Goal: Task Accomplishment & Management: Complete application form

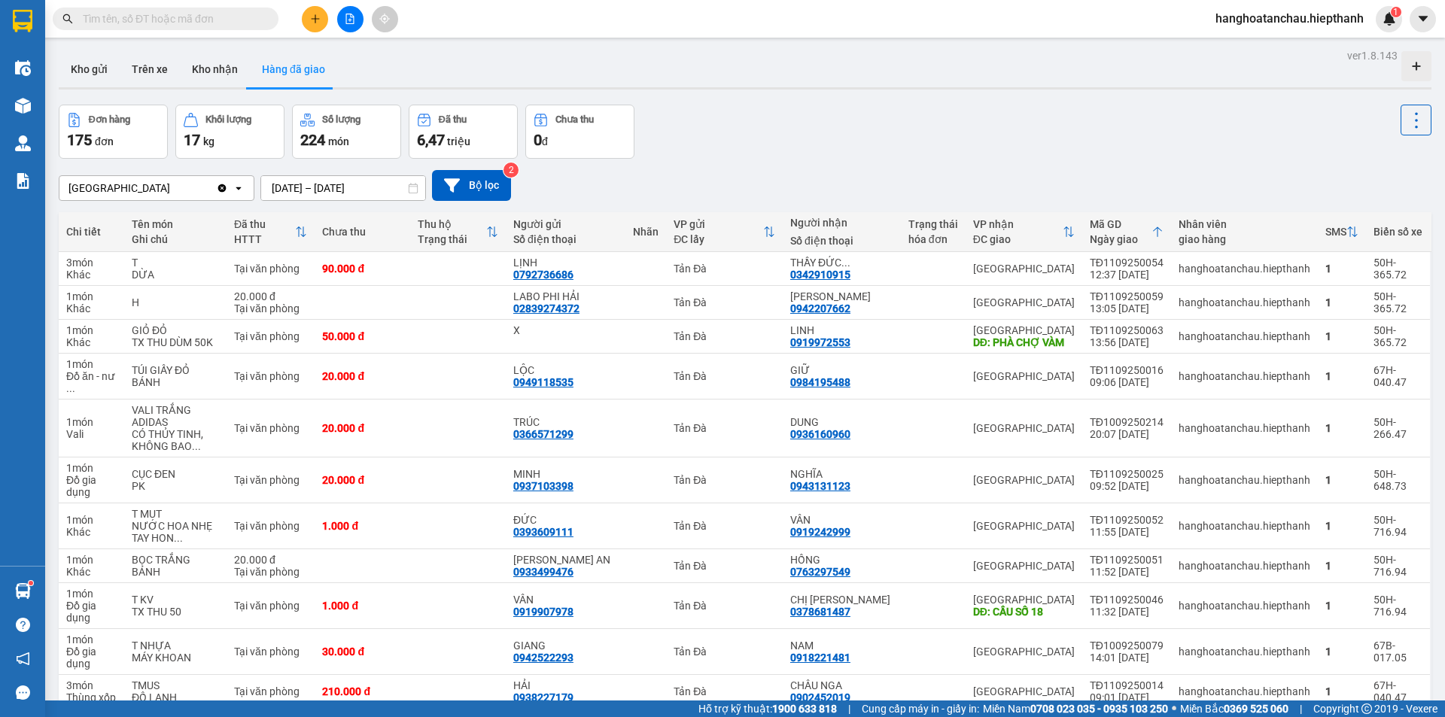
click at [212, 22] on input "text" at bounding box center [172, 19] width 178 height 17
click at [212, 21] on input "text" at bounding box center [172, 19] width 178 height 17
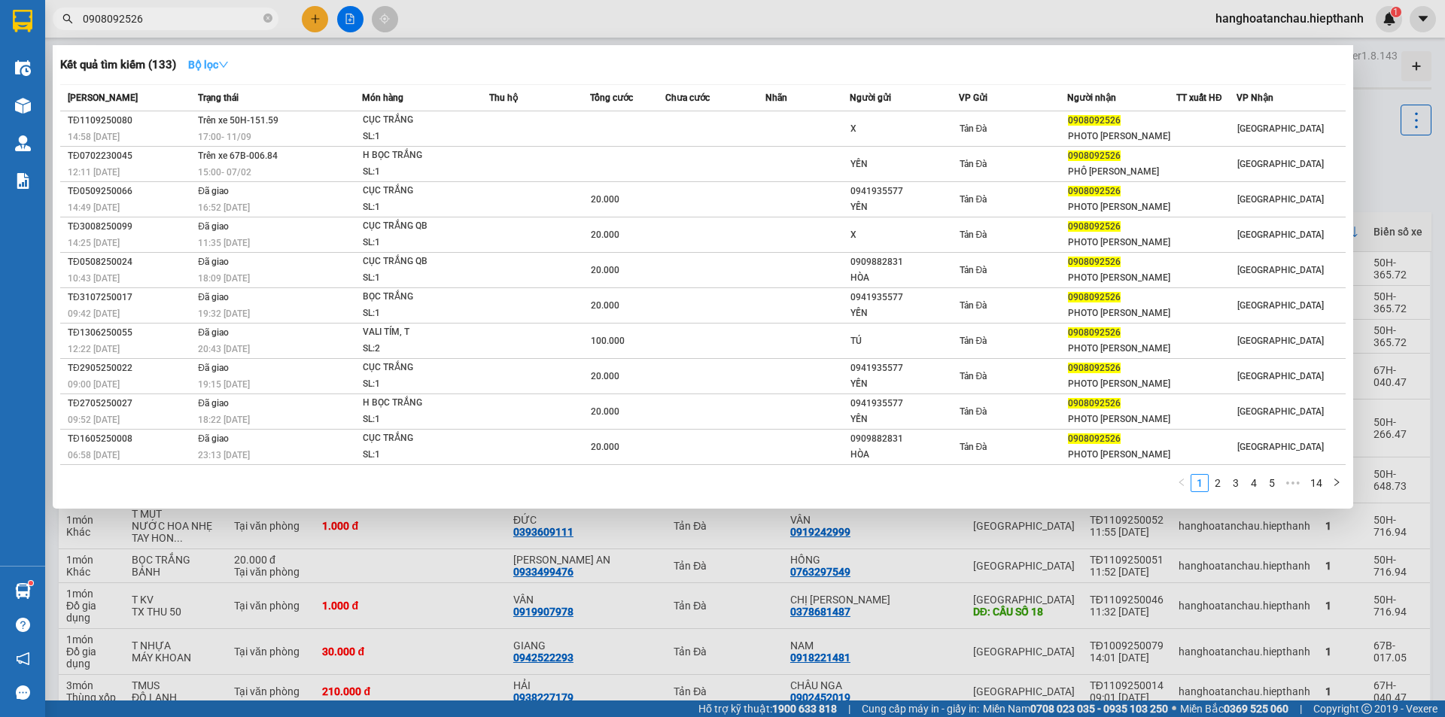
type input "0908092526"
click at [218, 65] on strong "Bộ lọc" at bounding box center [208, 65] width 41 height 12
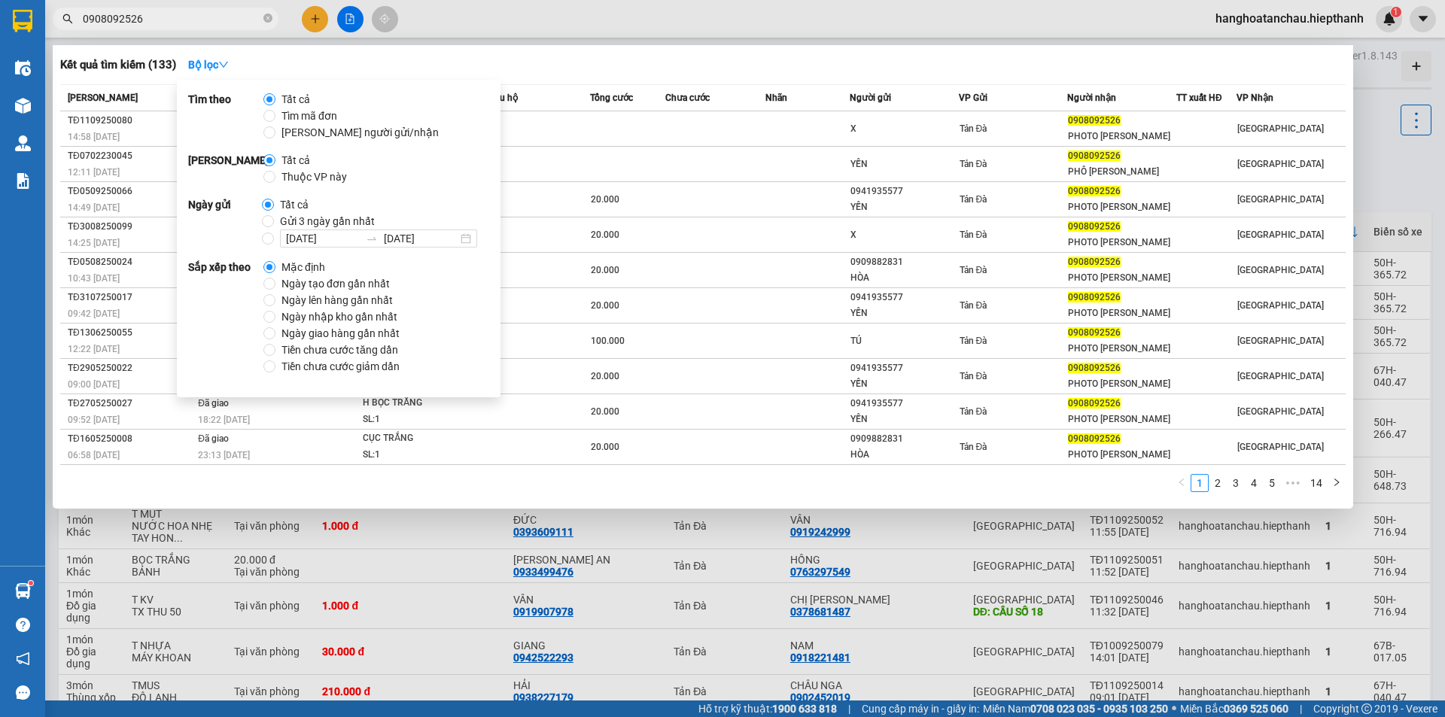
click at [304, 219] on span "Gửi 3 ngày gần nhất" at bounding box center [327, 221] width 107 height 17
click at [274, 219] on input "Gửi 3 ngày gần nhất" at bounding box center [268, 221] width 12 height 12
radio input "true"
radio input "false"
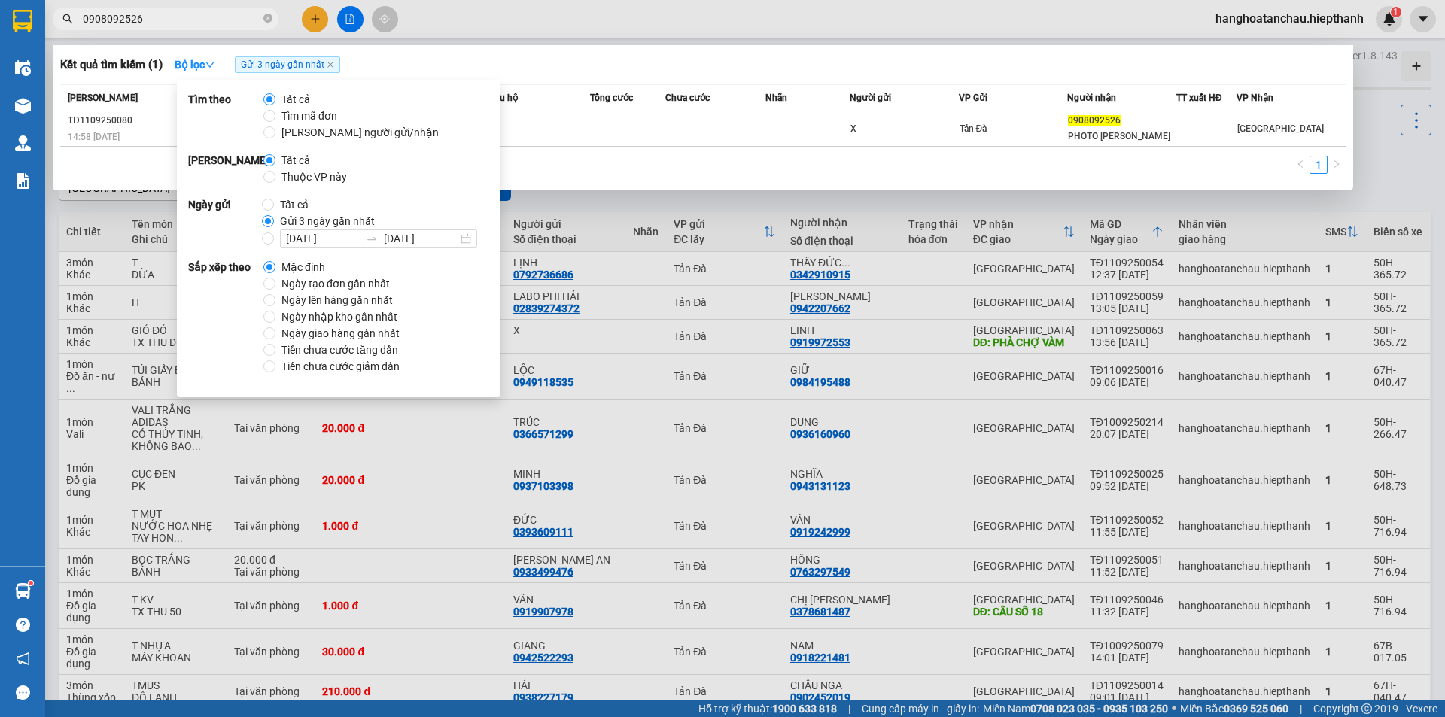
click at [895, 167] on div "1" at bounding box center [703, 169] width 1286 height 27
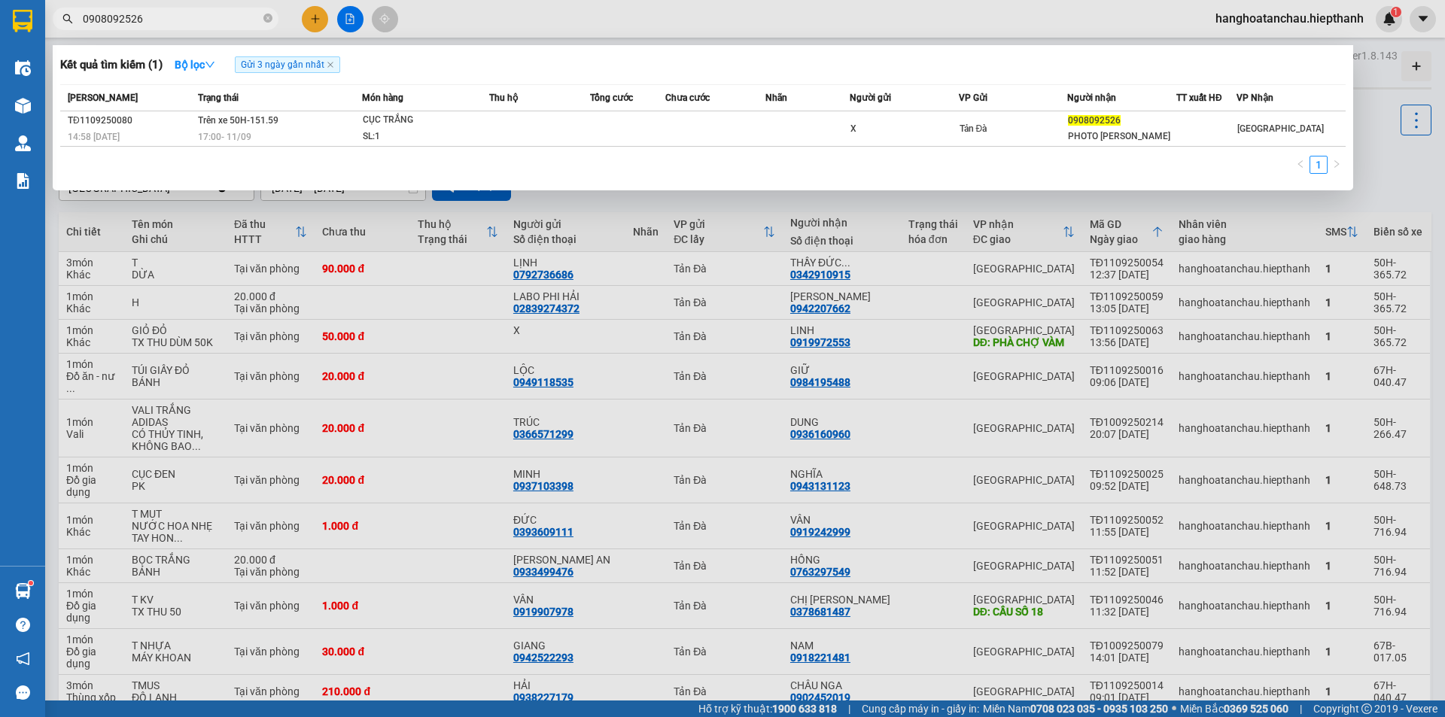
click at [309, 28] on div at bounding box center [722, 358] width 1445 height 717
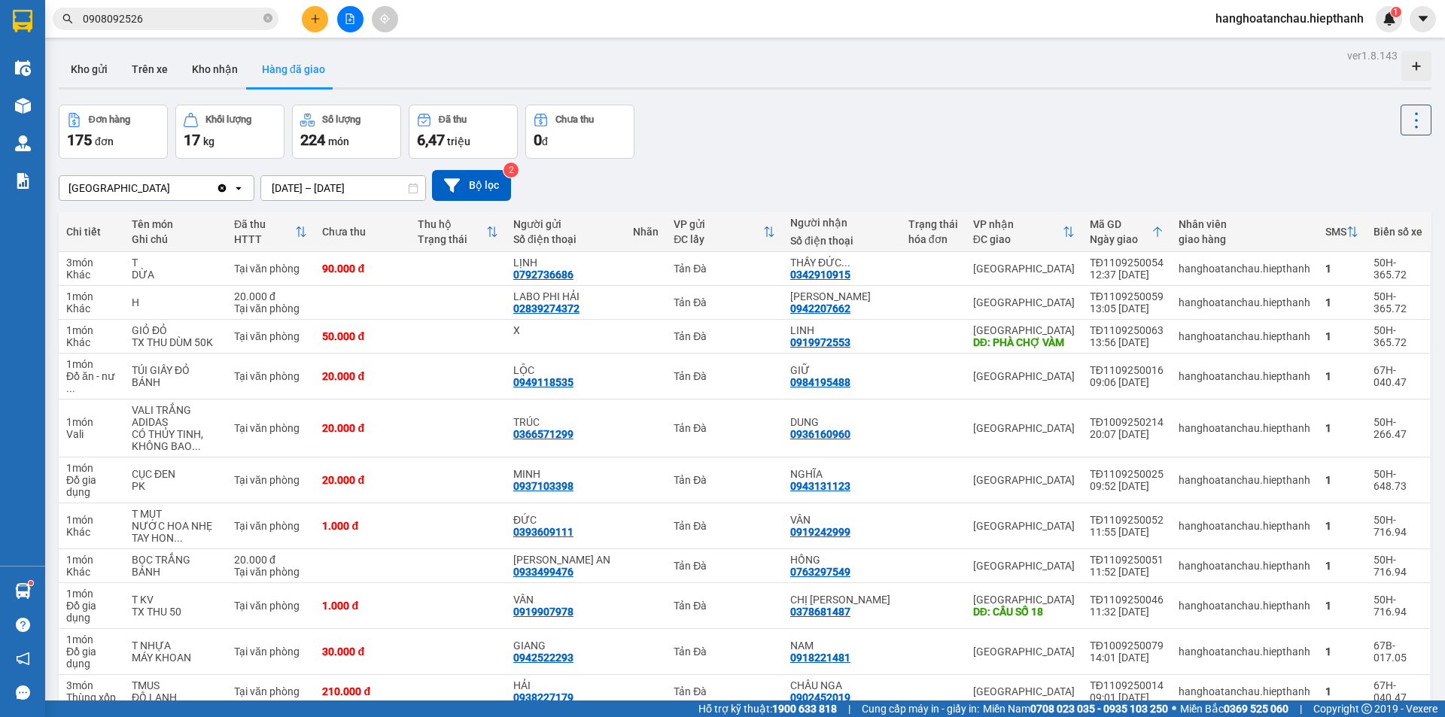
click at [307, 15] on button at bounding box center [315, 19] width 26 height 26
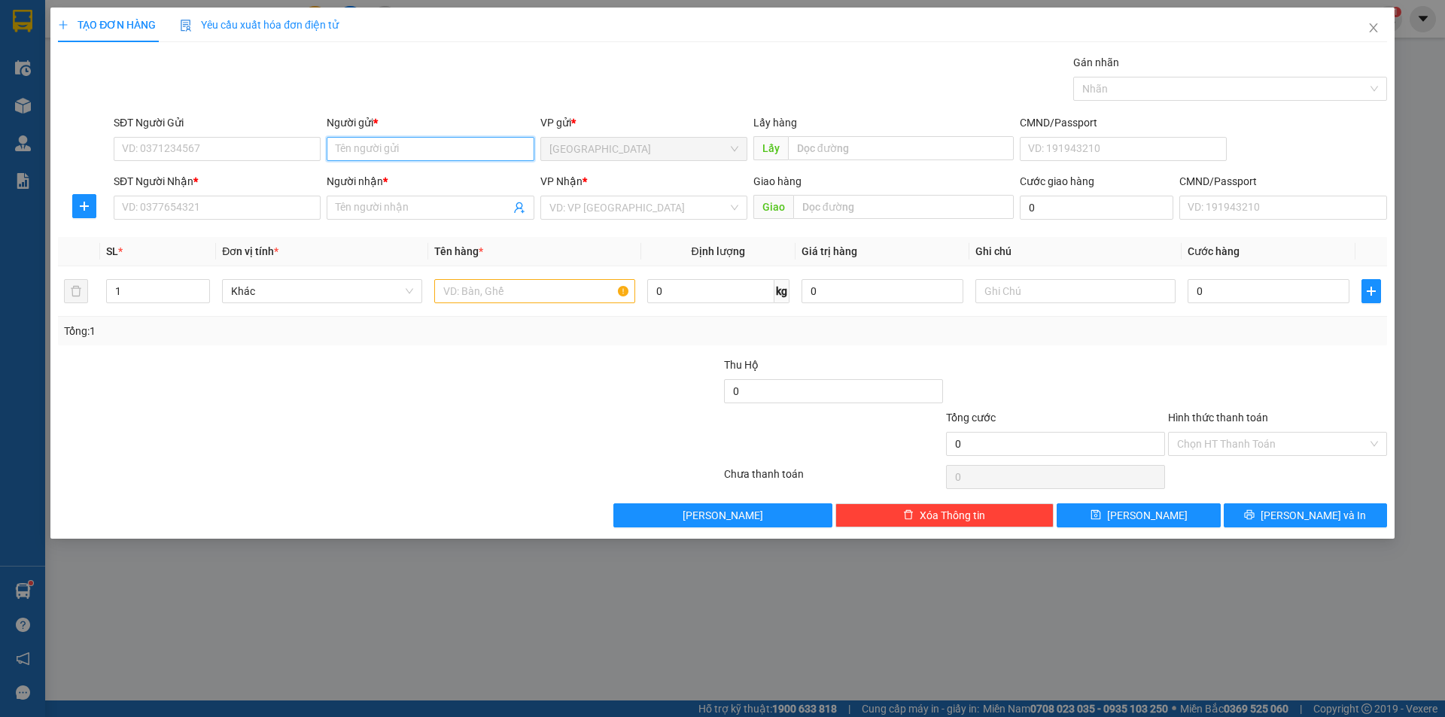
click at [353, 140] on input "Người gửi *" at bounding box center [430, 149] width 207 height 24
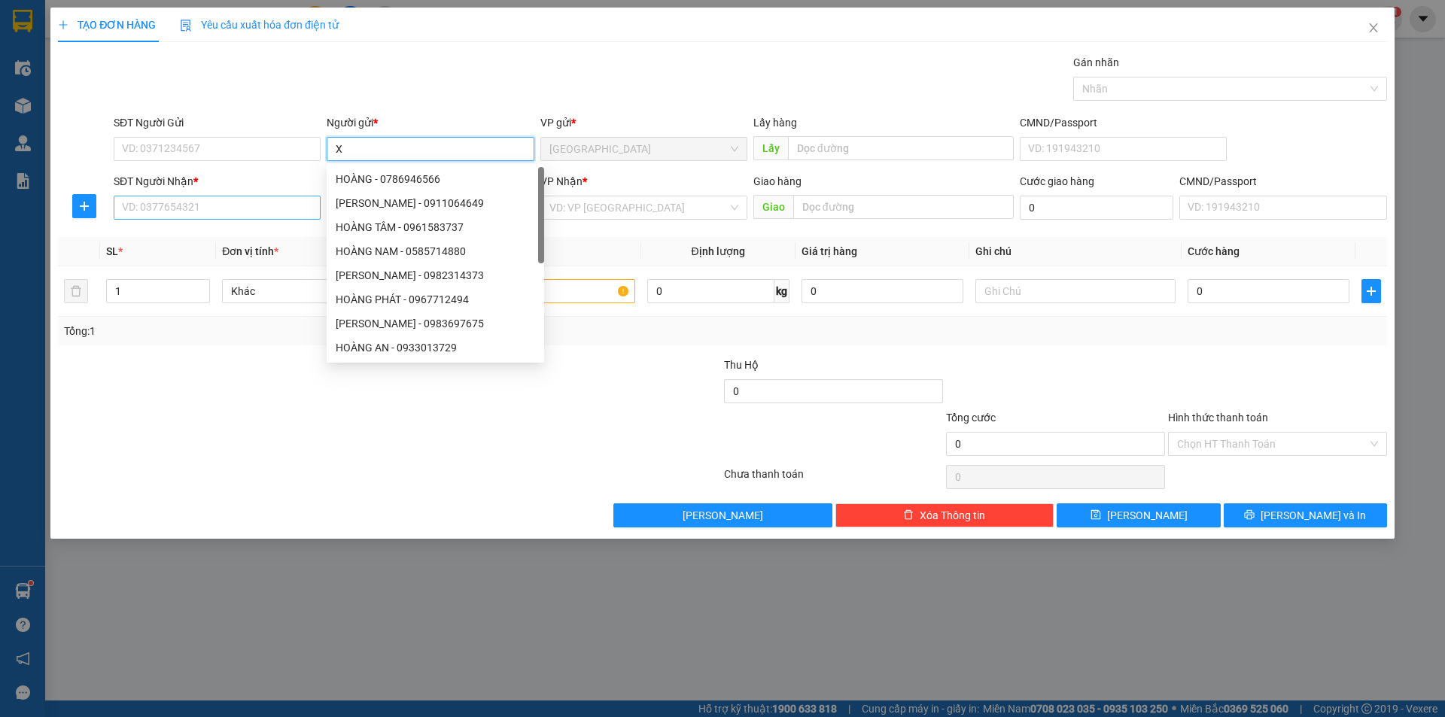
type input "X"
click at [223, 205] on input "SĐT Người Nhận *" at bounding box center [217, 208] width 207 height 24
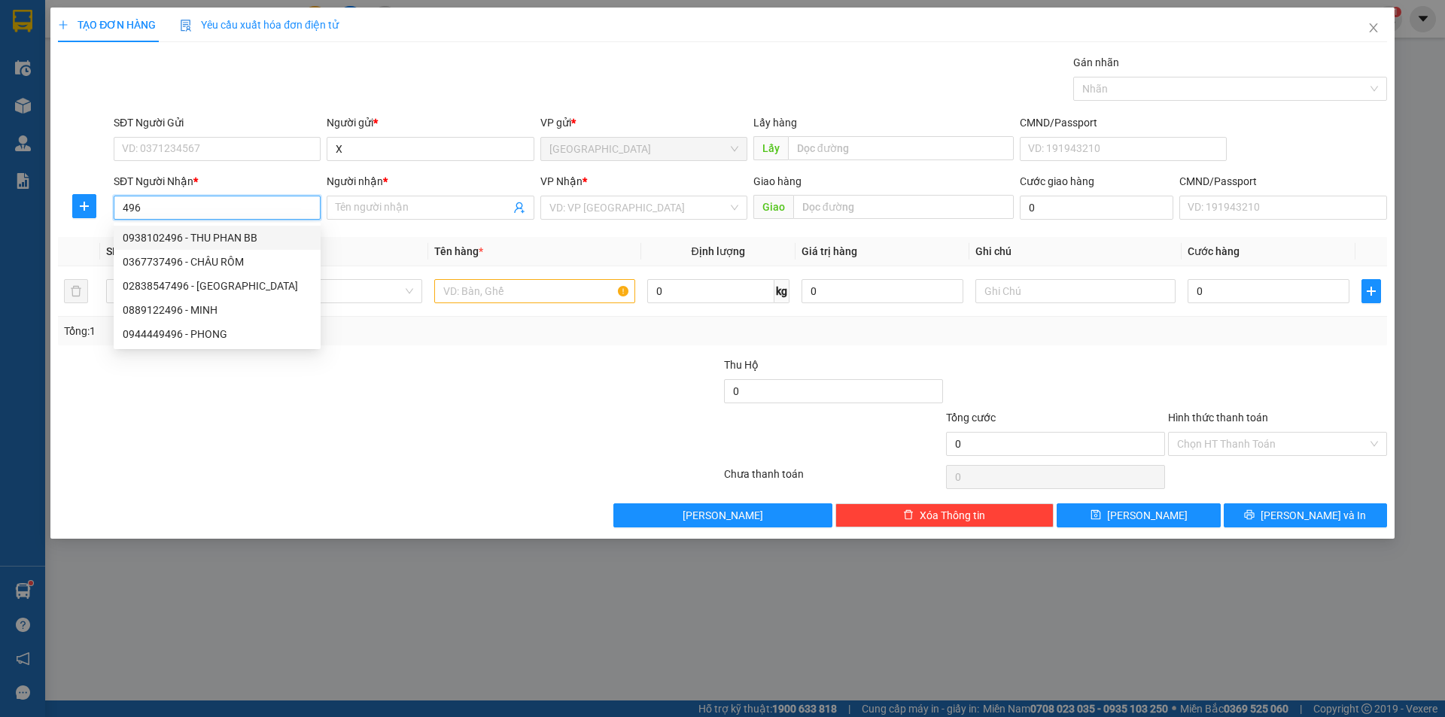
click at [221, 244] on div "0938102496 - THU PHAN BB" at bounding box center [217, 238] width 189 height 17
type input "0938102496"
type input "THU PHAN BB"
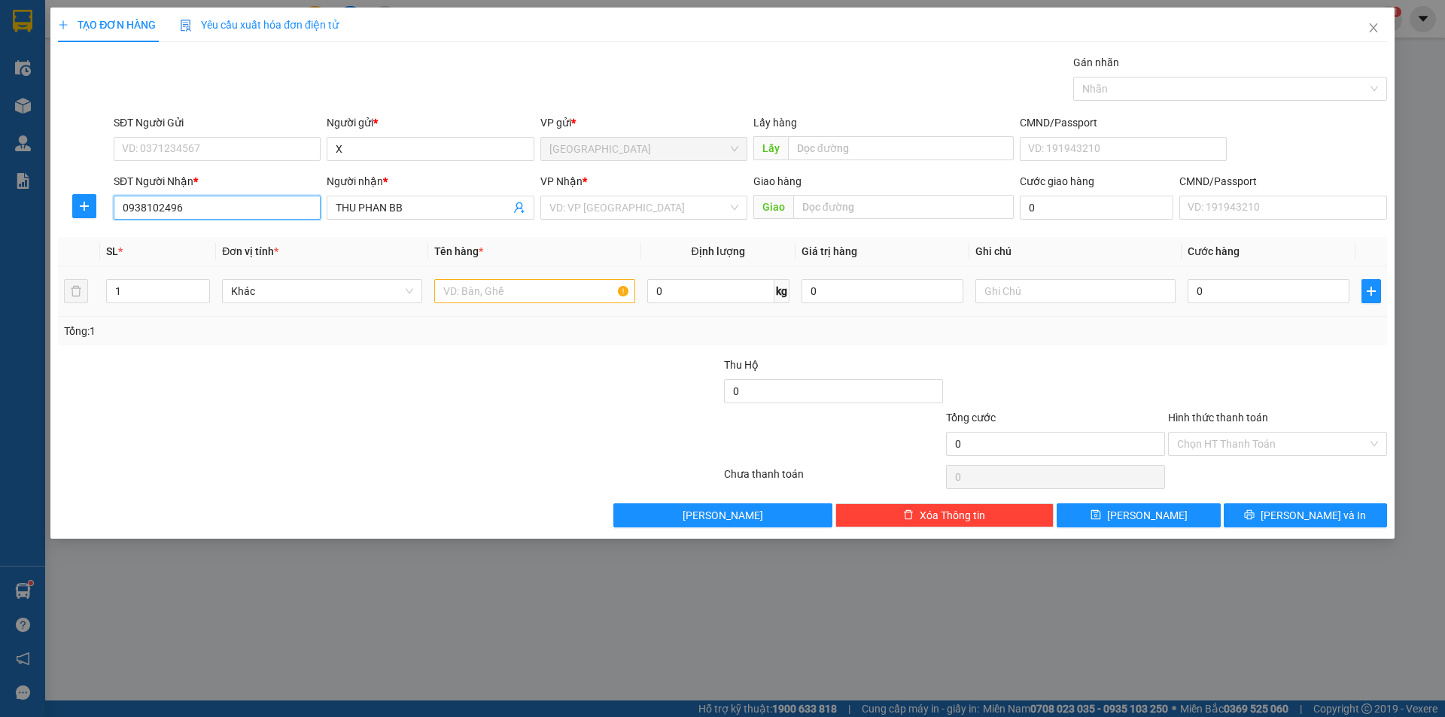
type input "0938102496"
click at [502, 291] on input "text" at bounding box center [534, 291] width 200 height 24
type input "T BỌC ĐEN"
click at [1077, 294] on input "text" at bounding box center [1075, 291] width 200 height 24
type input "BÁNH BÒ"
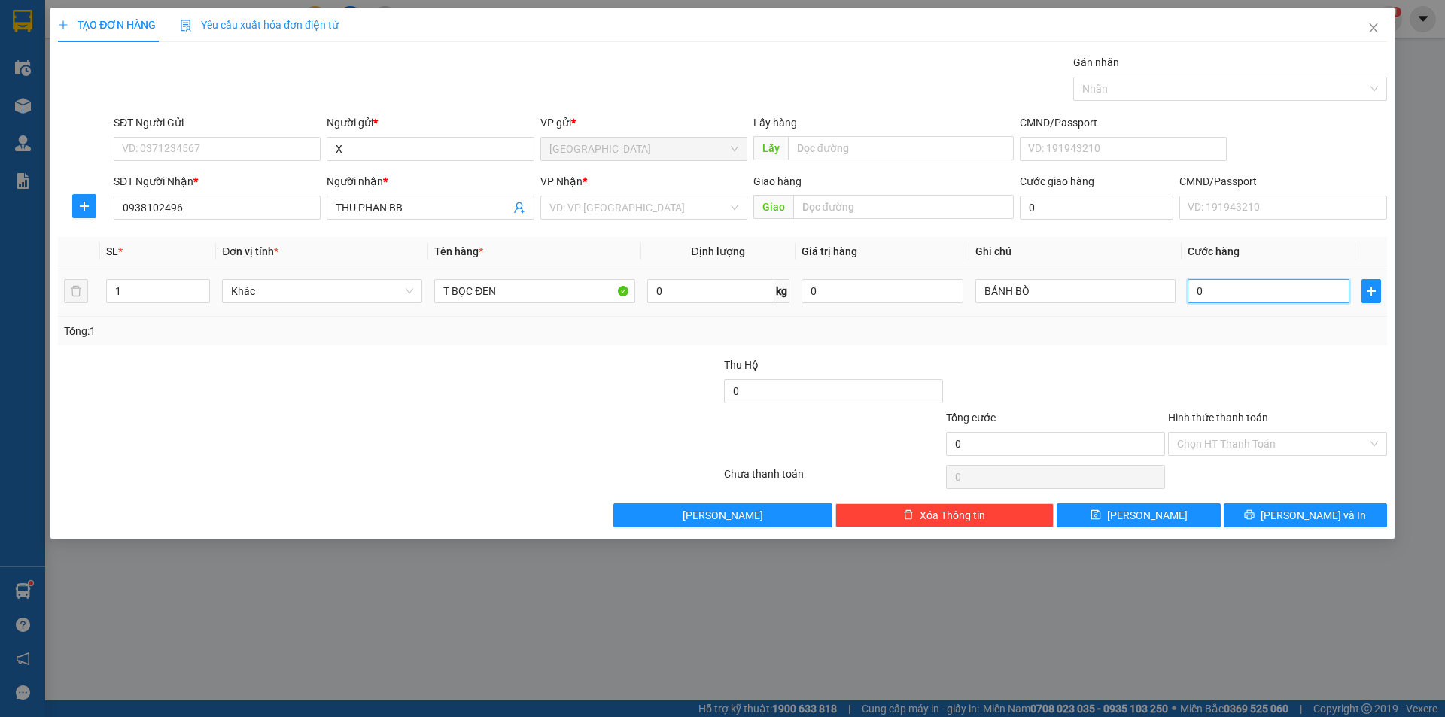
click at [1264, 291] on input "0" at bounding box center [1269, 291] width 162 height 24
type input "63"
type input "630"
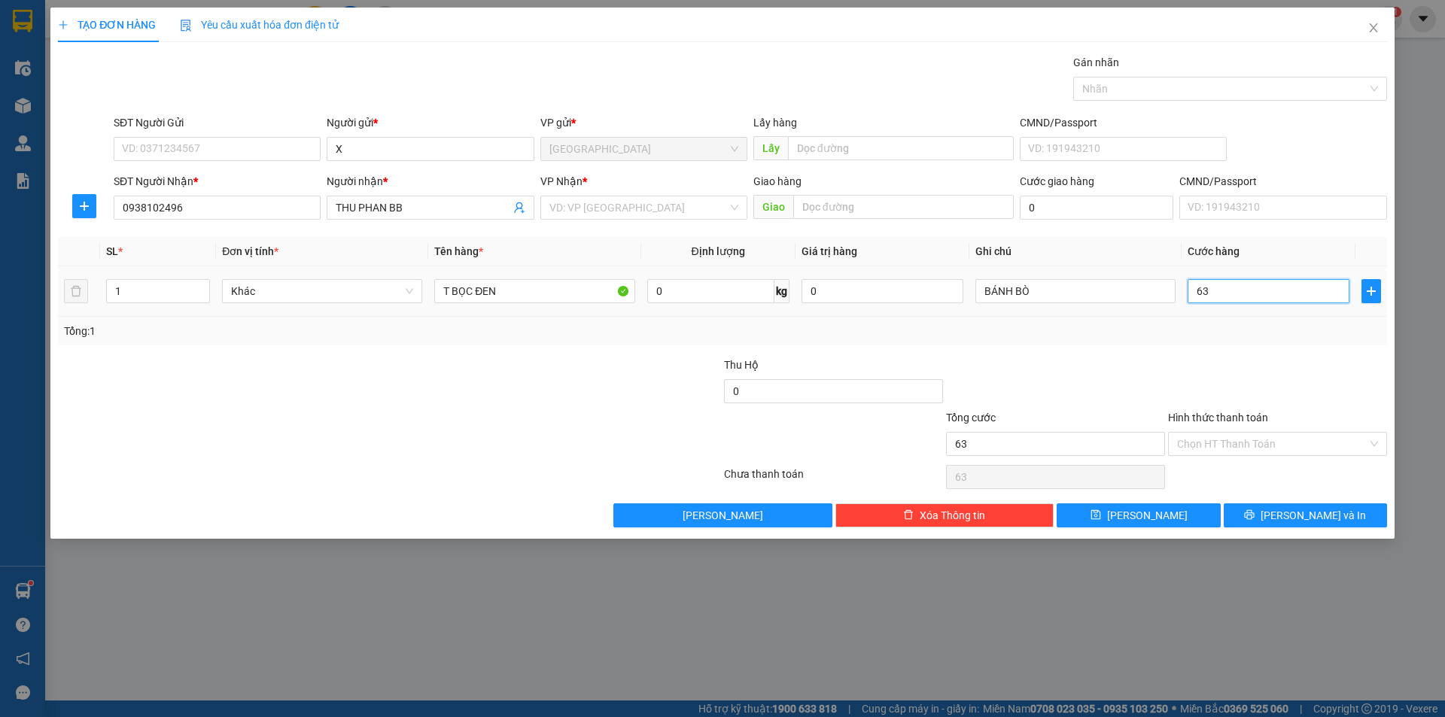
type input "630"
type input "63"
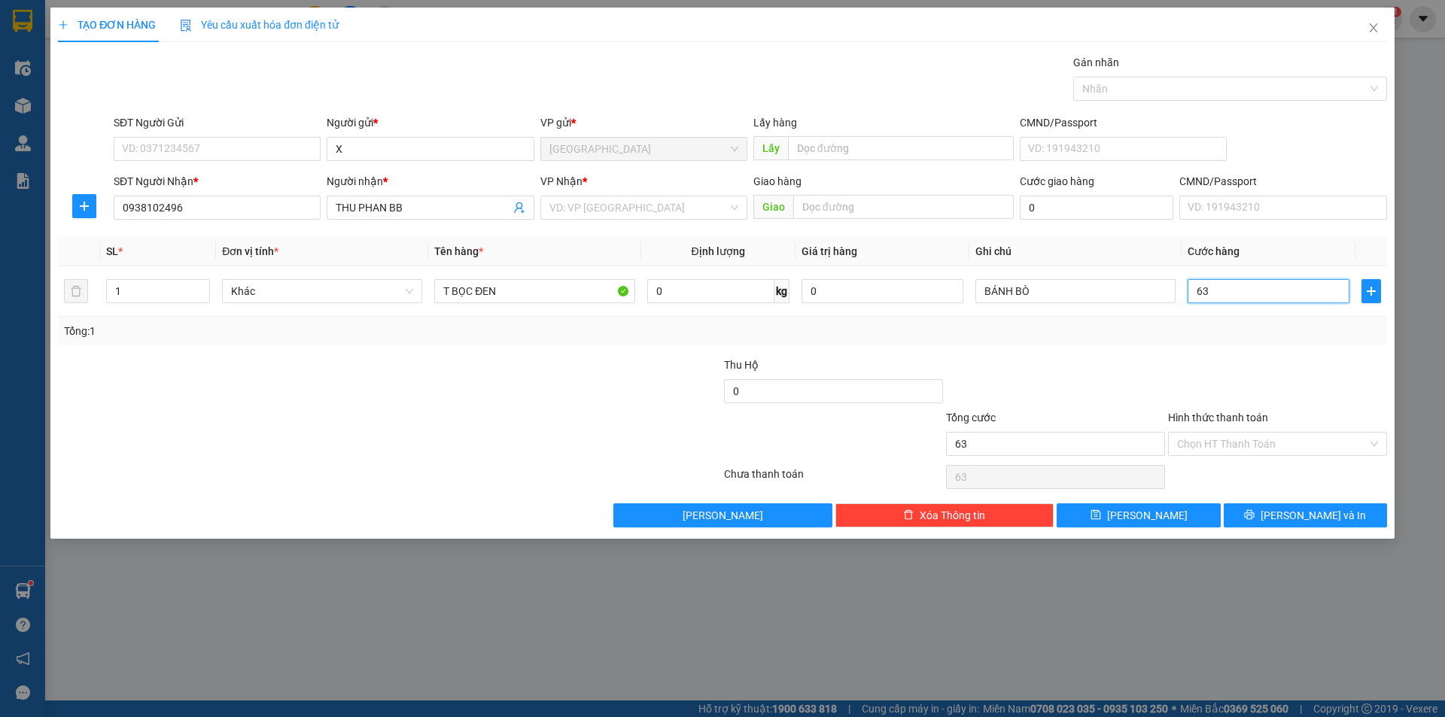
type input "6"
type input "0"
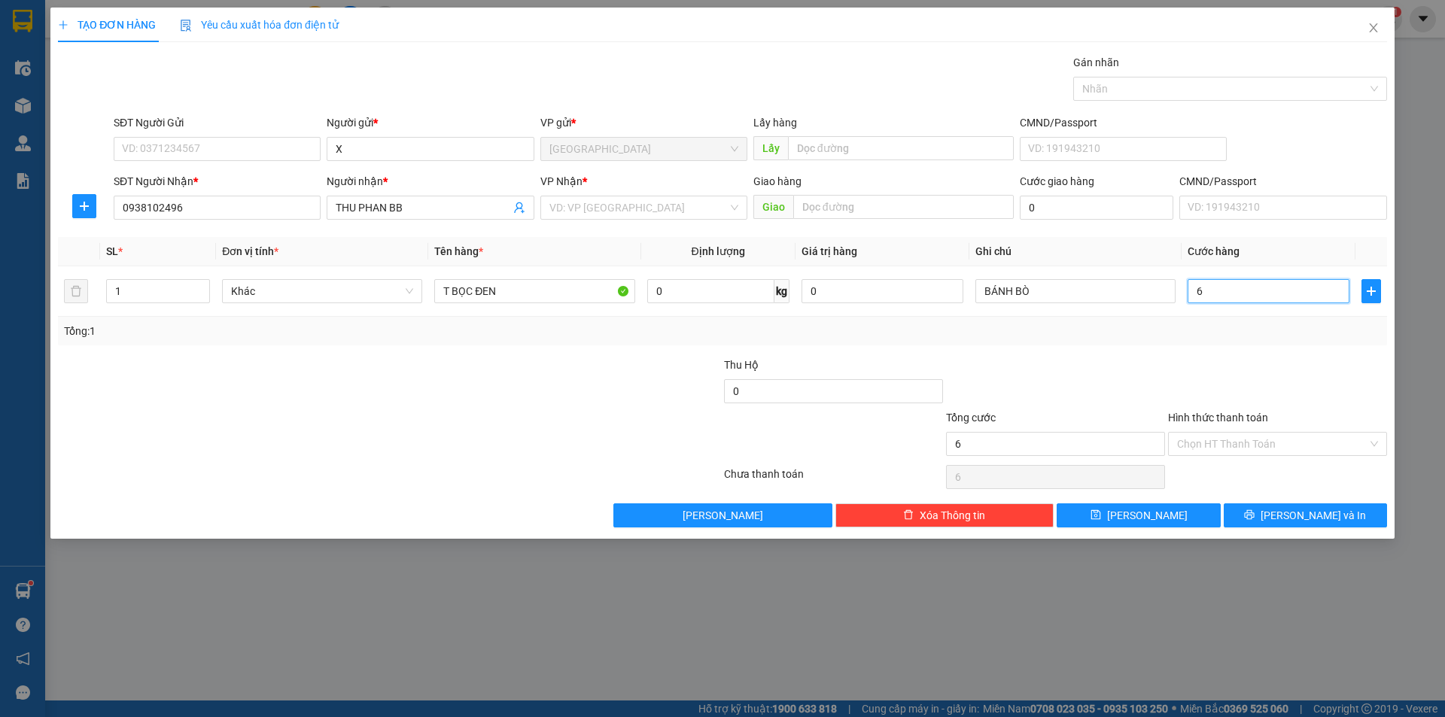
type input "0"
type input "03"
type input "3"
type input "030"
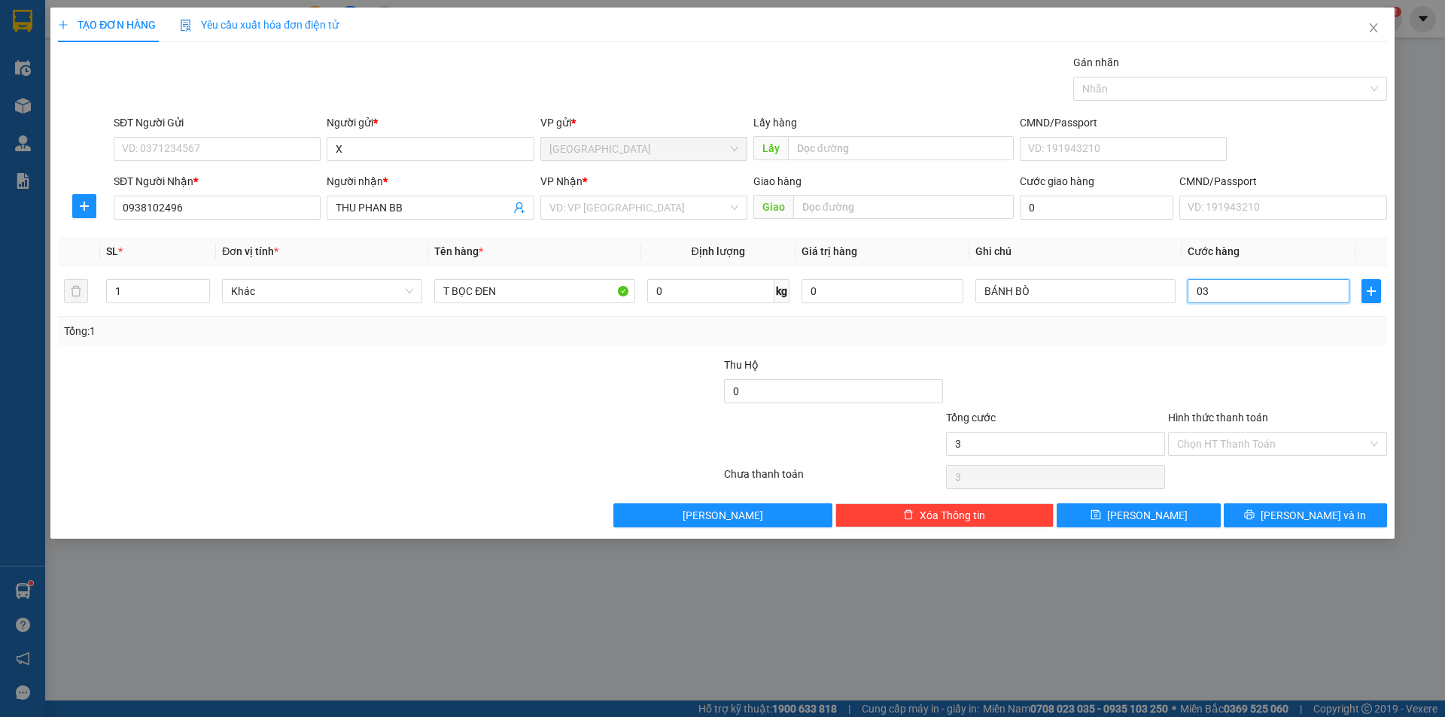
type input "30"
click at [1243, 364] on div at bounding box center [1278, 383] width 222 height 53
type input "30.000"
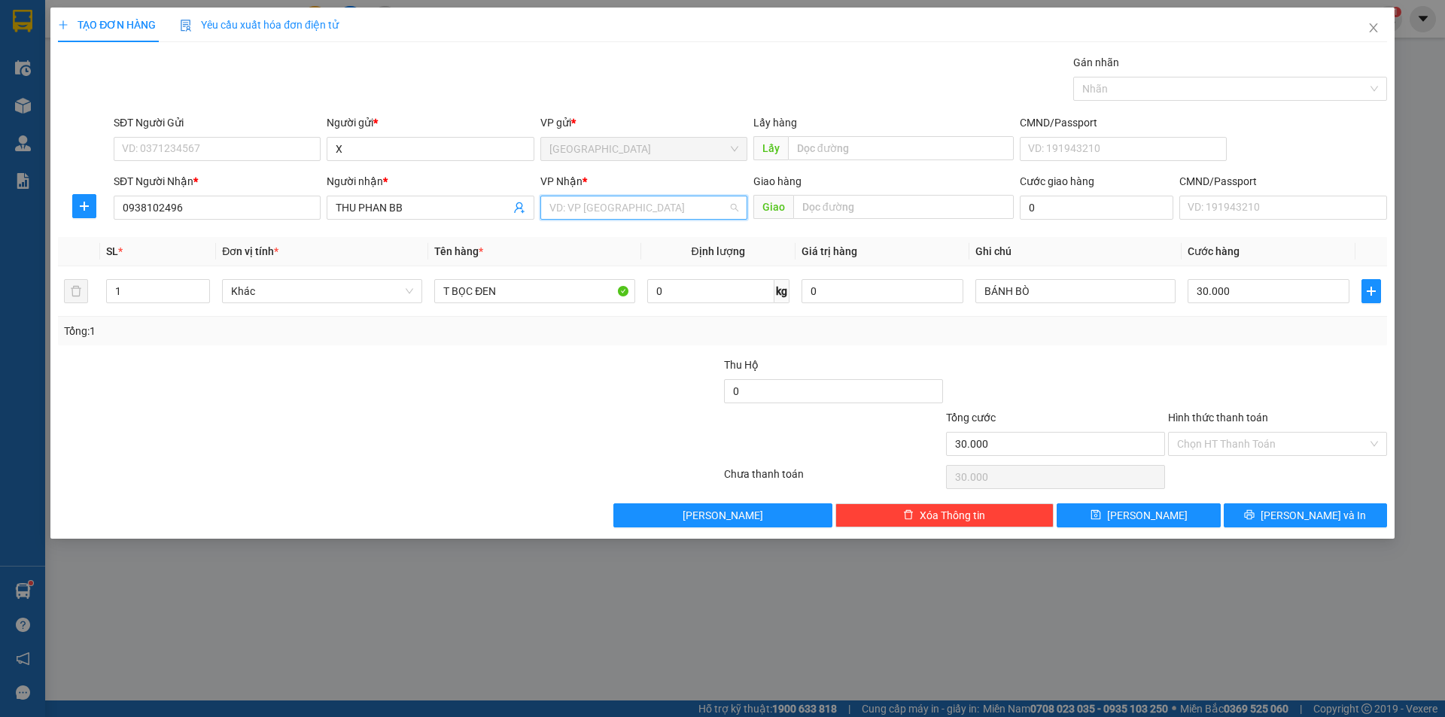
click at [634, 212] on input "search" at bounding box center [638, 207] width 178 height 23
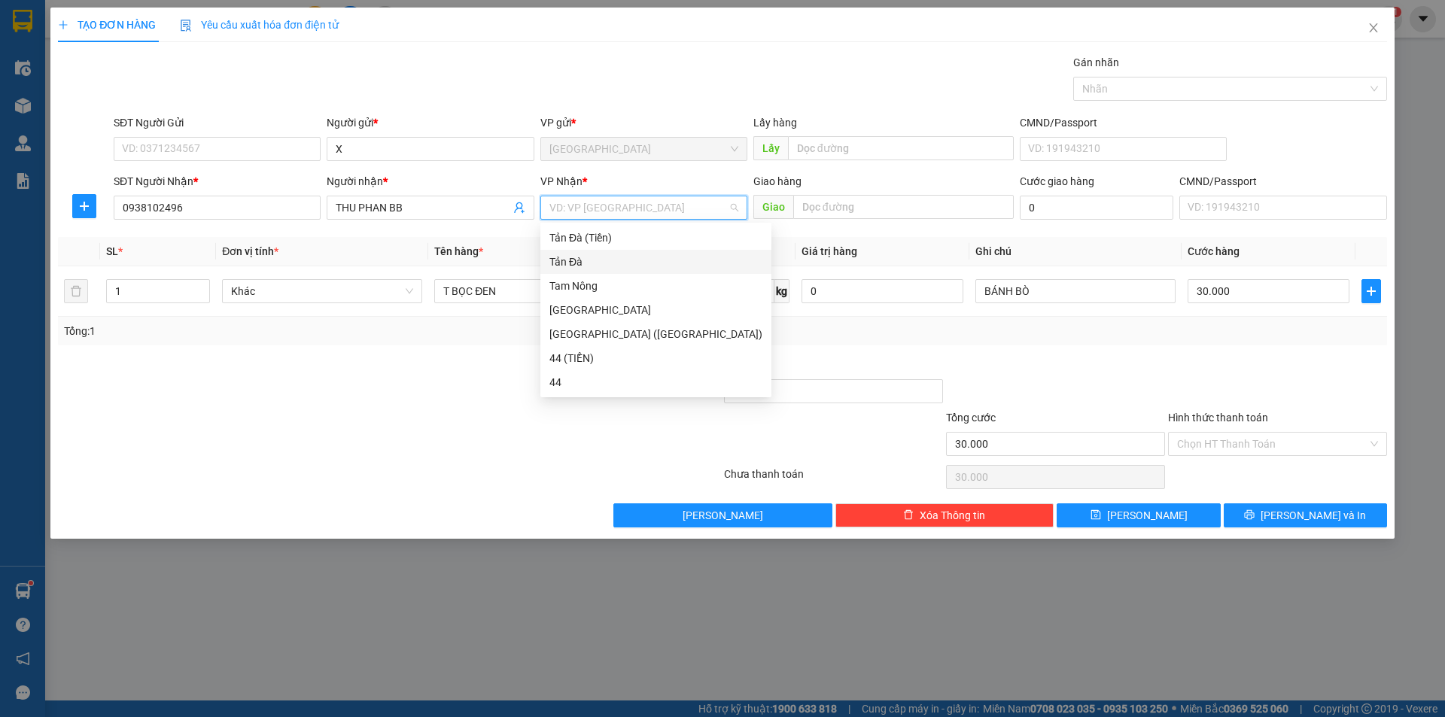
click at [586, 266] on div "Tản Đà" at bounding box center [655, 262] width 213 height 17
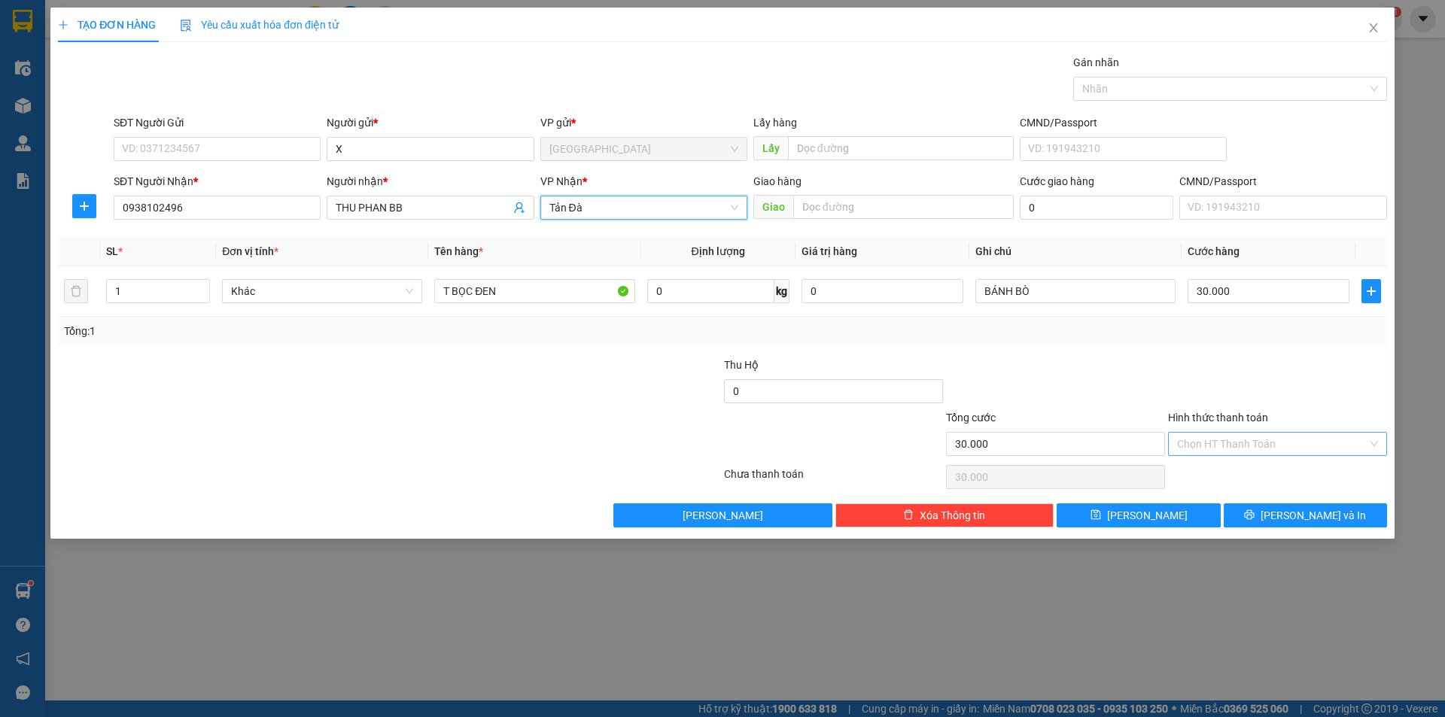
click at [1225, 444] on input "Hình thức thanh toán" at bounding box center [1272, 444] width 190 height 23
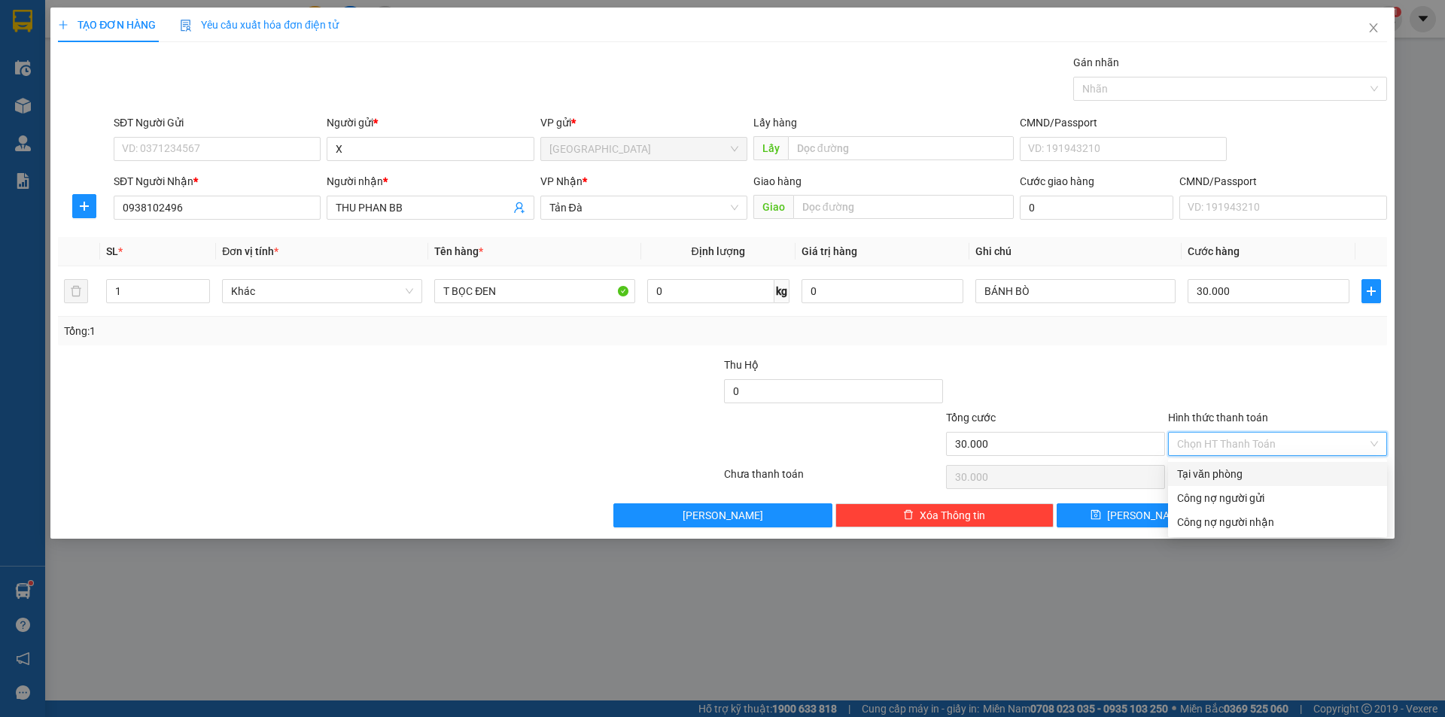
click at [1206, 468] on div "Tại văn phòng" at bounding box center [1277, 474] width 219 height 24
type input "0"
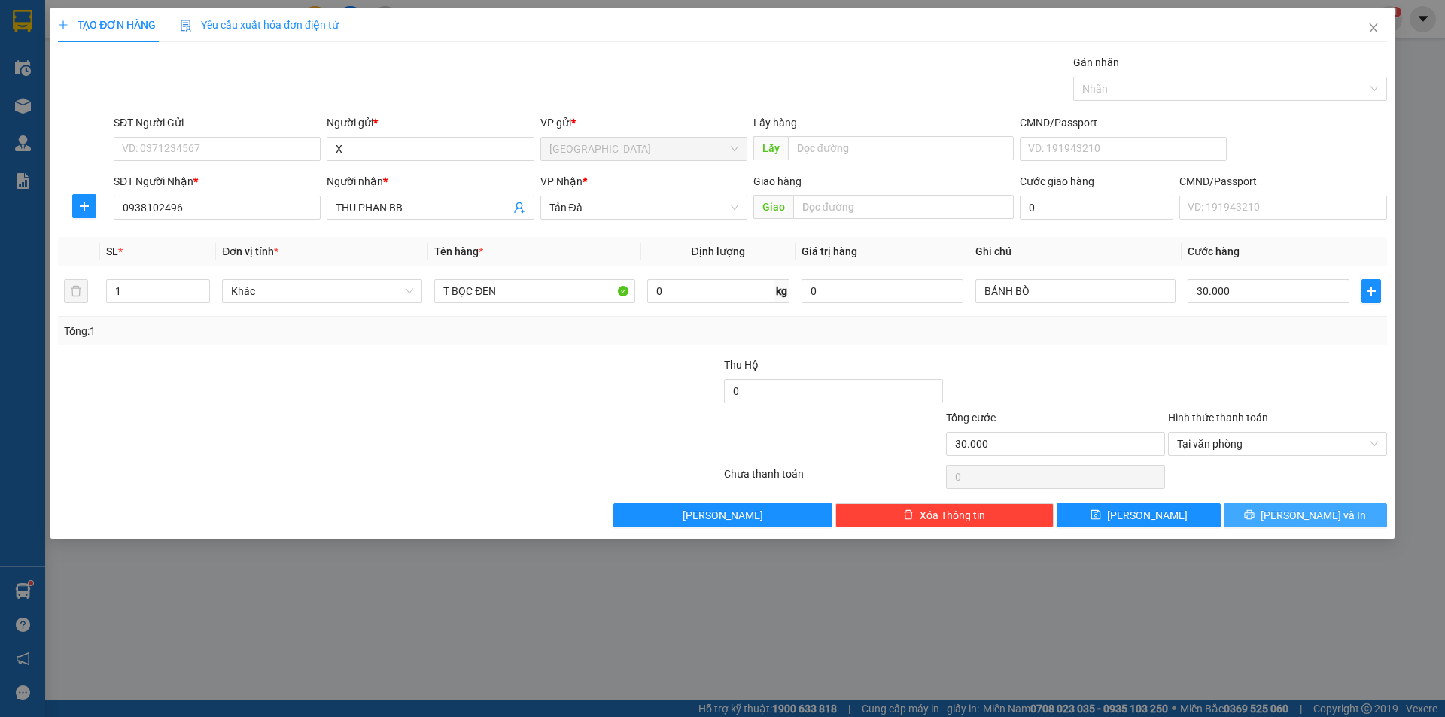
click at [1255, 510] on icon "printer" at bounding box center [1249, 515] width 11 height 11
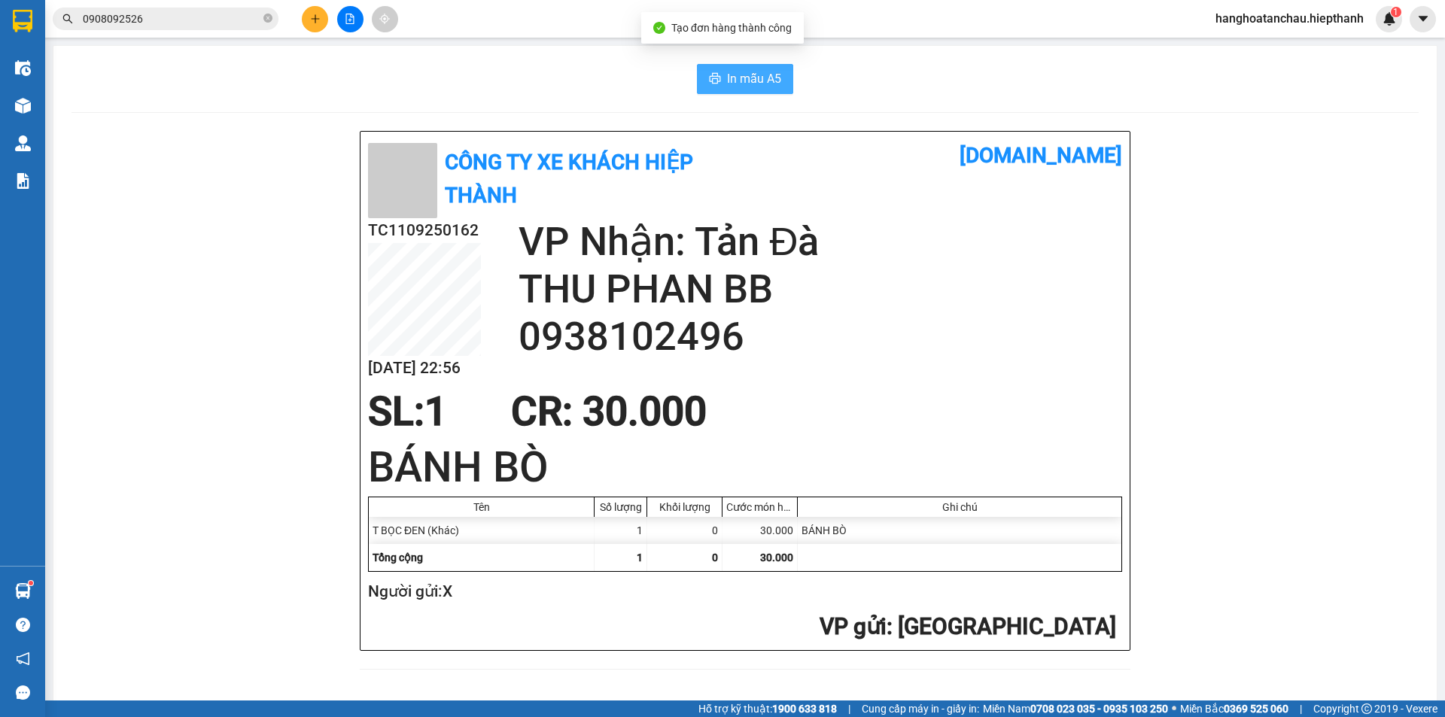
click at [754, 72] on span "In mẫu A5" at bounding box center [754, 78] width 54 height 19
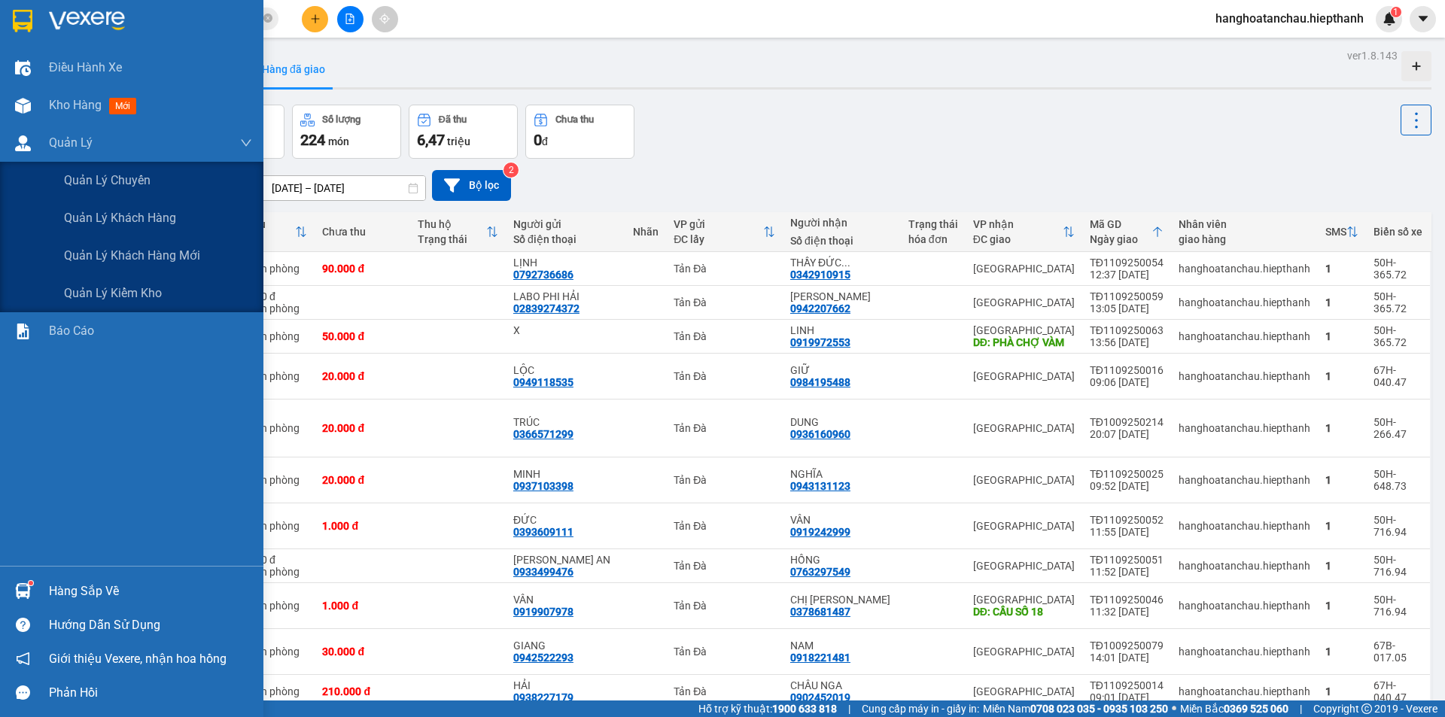
drag, startPoint x: 0, startPoint y: 157, endPoint x: 0, endPoint y: 397, distance: 239.3
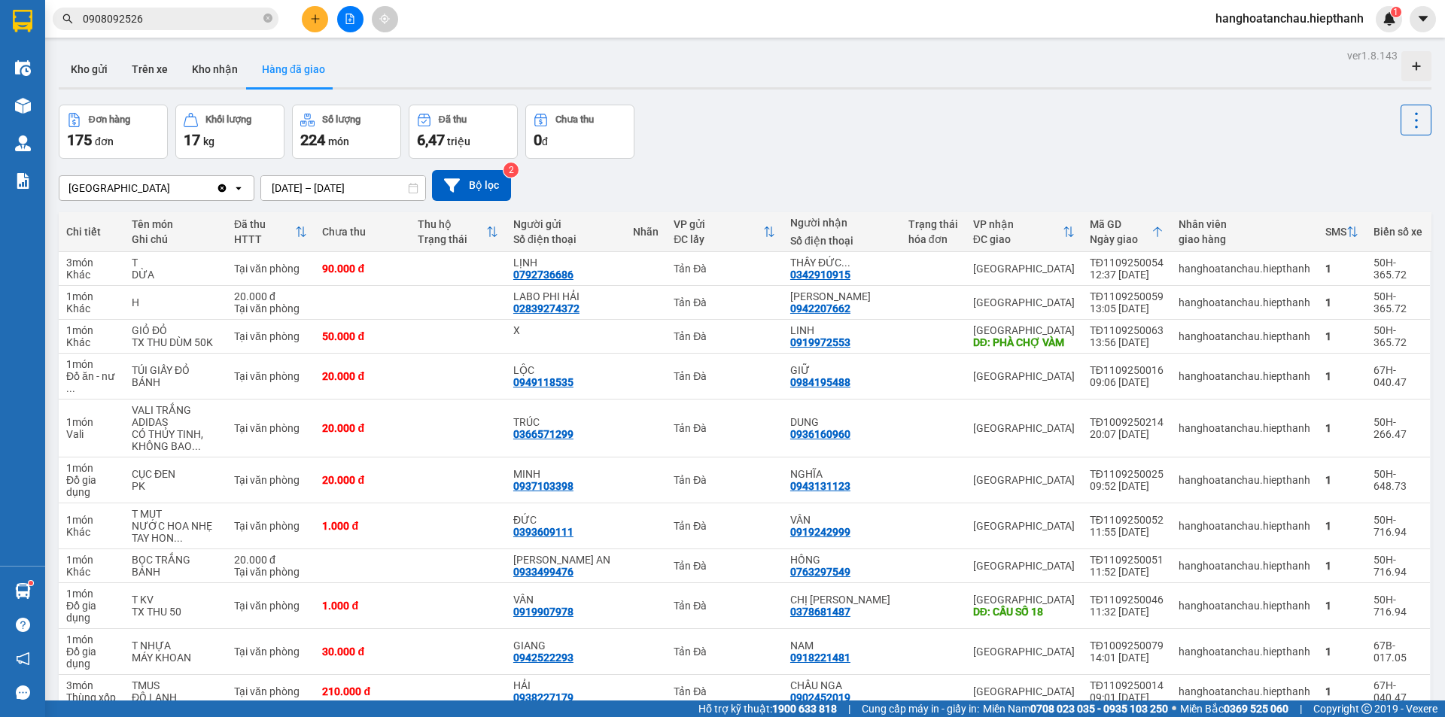
drag, startPoint x: 0, startPoint y: 397, endPoint x: 50, endPoint y: 747, distance: 353.6
click at [428, 67] on div "Kho gửi Trên xe Kho nhận Hàng đã giao" at bounding box center [745, 71] width 1373 height 40
click at [415, 69] on div "Kho gửi Trên xe Kho nhận Hàng đã giao" at bounding box center [745, 71] width 1373 height 40
drag, startPoint x: 602, startPoint y: 171, endPoint x: 549, endPoint y: 196, distance: 58.6
click at [549, 196] on div "Tân Châu Clear value open [DATE] – [DATE] Press the down arrow key to interact …" at bounding box center [745, 185] width 1373 height 31
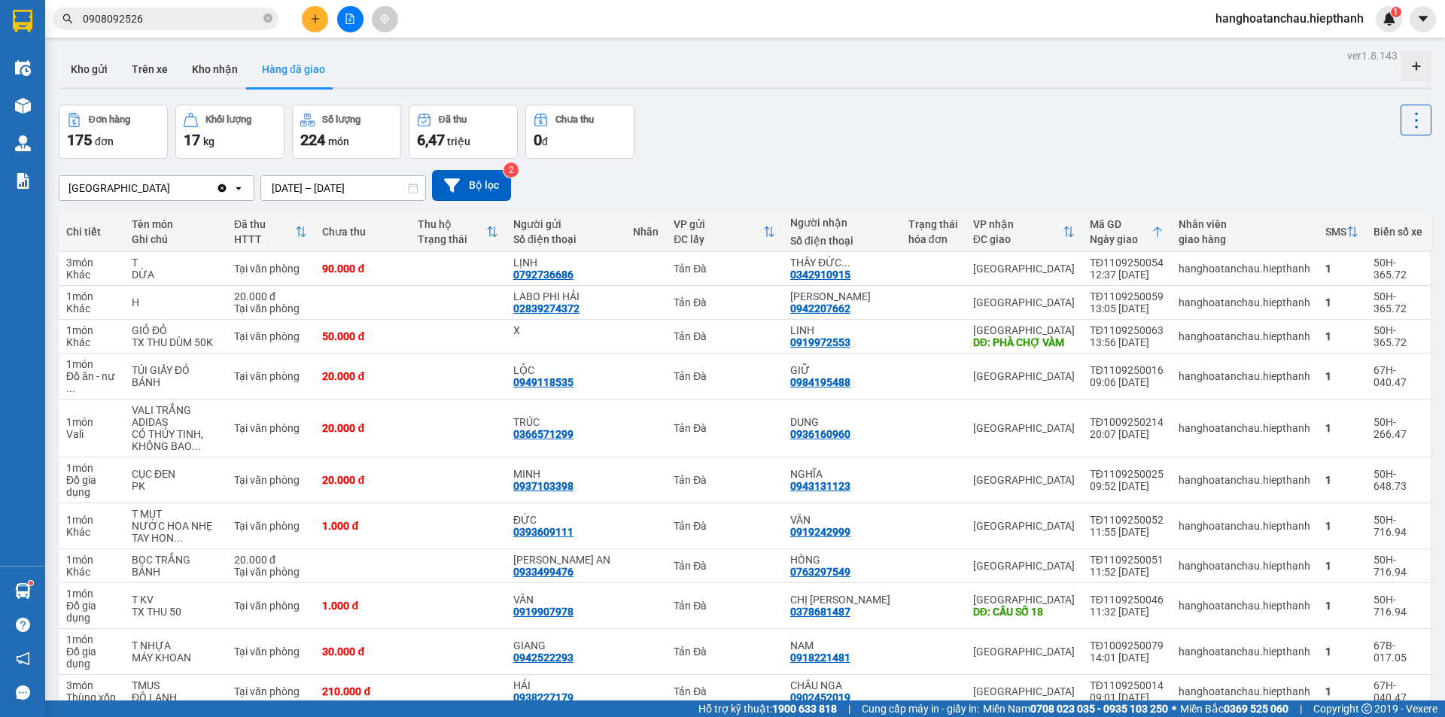
click at [549, 196] on div "Tân Châu Clear value open [DATE] – [DATE] Press the down arrow key to interact …" at bounding box center [745, 185] width 1373 height 31
drag, startPoint x: 549, startPoint y: 196, endPoint x: 550, endPoint y: 243, distance: 46.7
click at [352, 17] on icon "file-add" at bounding box center [350, 19] width 8 height 11
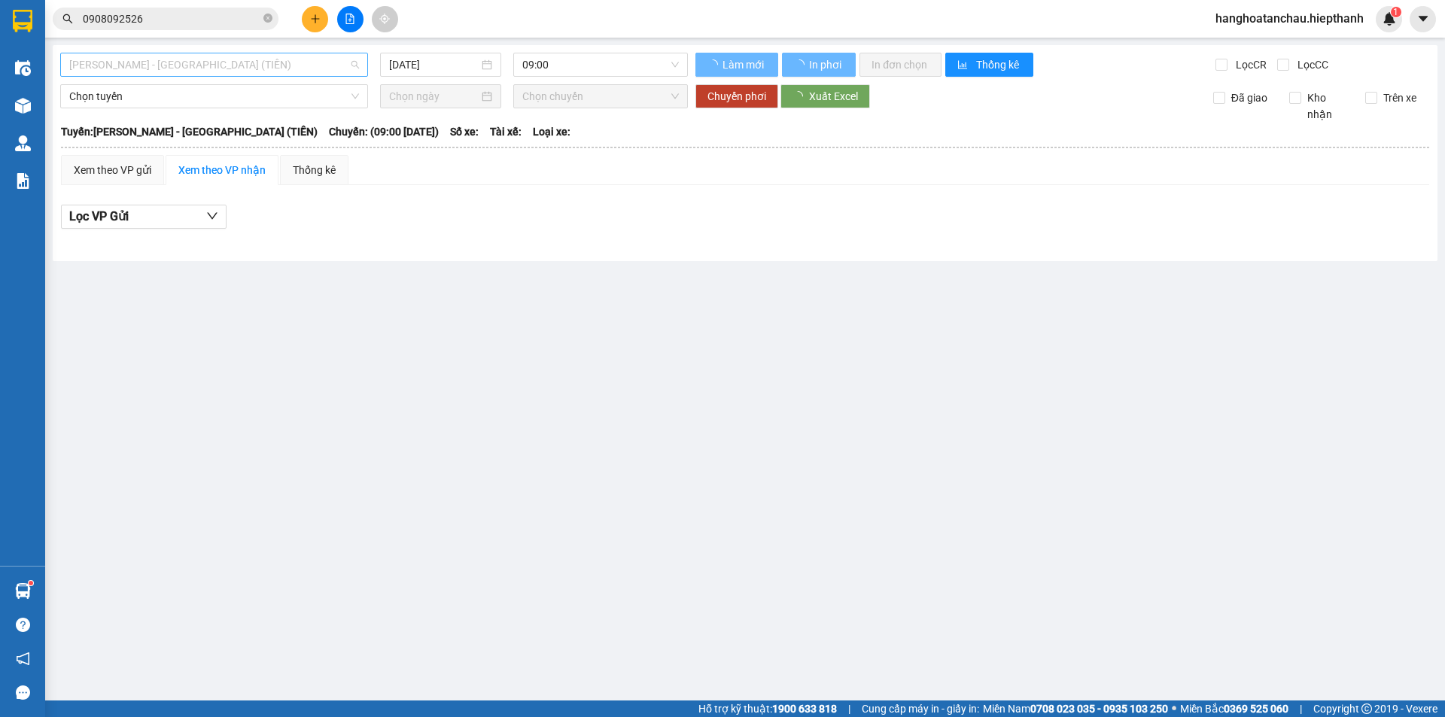
click at [204, 66] on span "[PERSON_NAME] - [GEOGRAPHIC_DATA] (TIỀN)" at bounding box center [214, 64] width 290 height 23
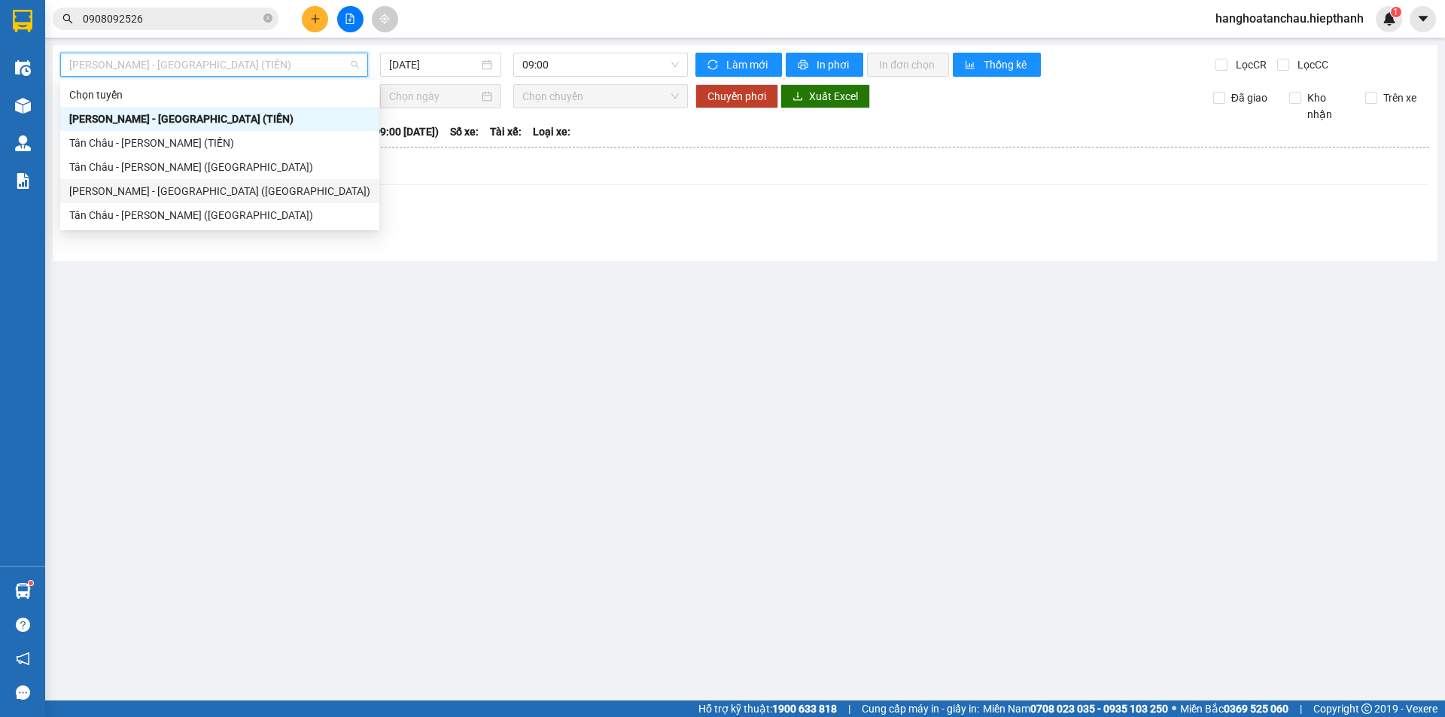
click at [200, 194] on div "[PERSON_NAME] - [GEOGRAPHIC_DATA] ([GEOGRAPHIC_DATA])" at bounding box center [219, 191] width 301 height 17
type input "[DATE]"
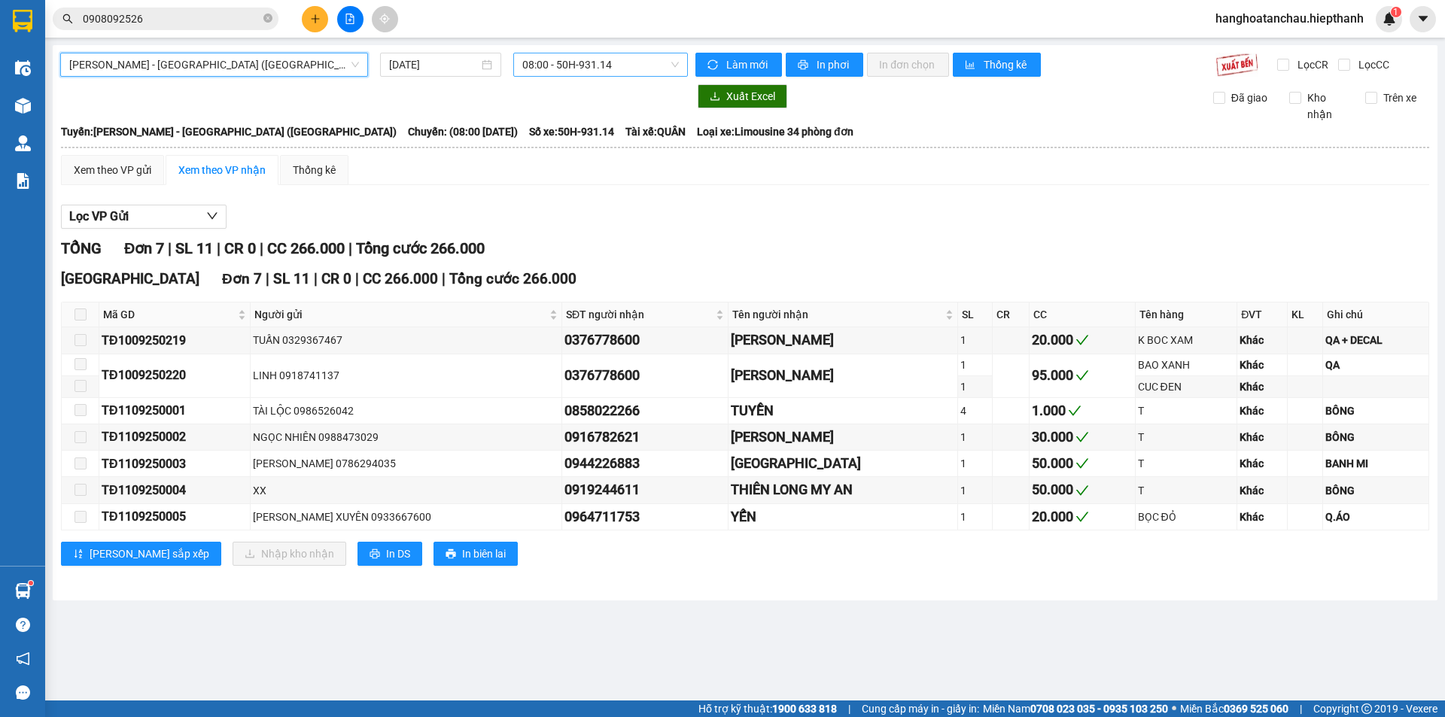
click at [645, 68] on span "08:00 - 50H-931.14" at bounding box center [600, 64] width 157 height 23
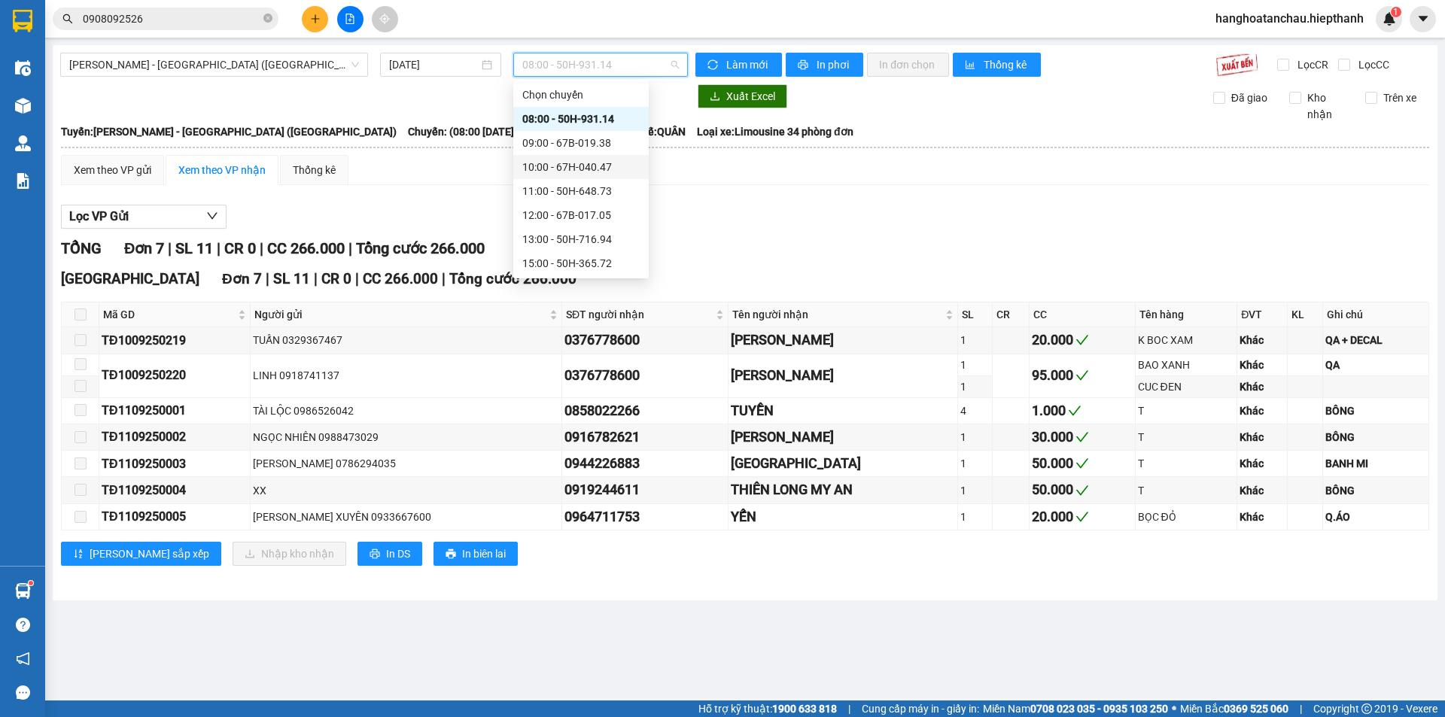
click at [568, 167] on div "10:00 - 67H-040.47" at bounding box center [580, 167] width 117 height 17
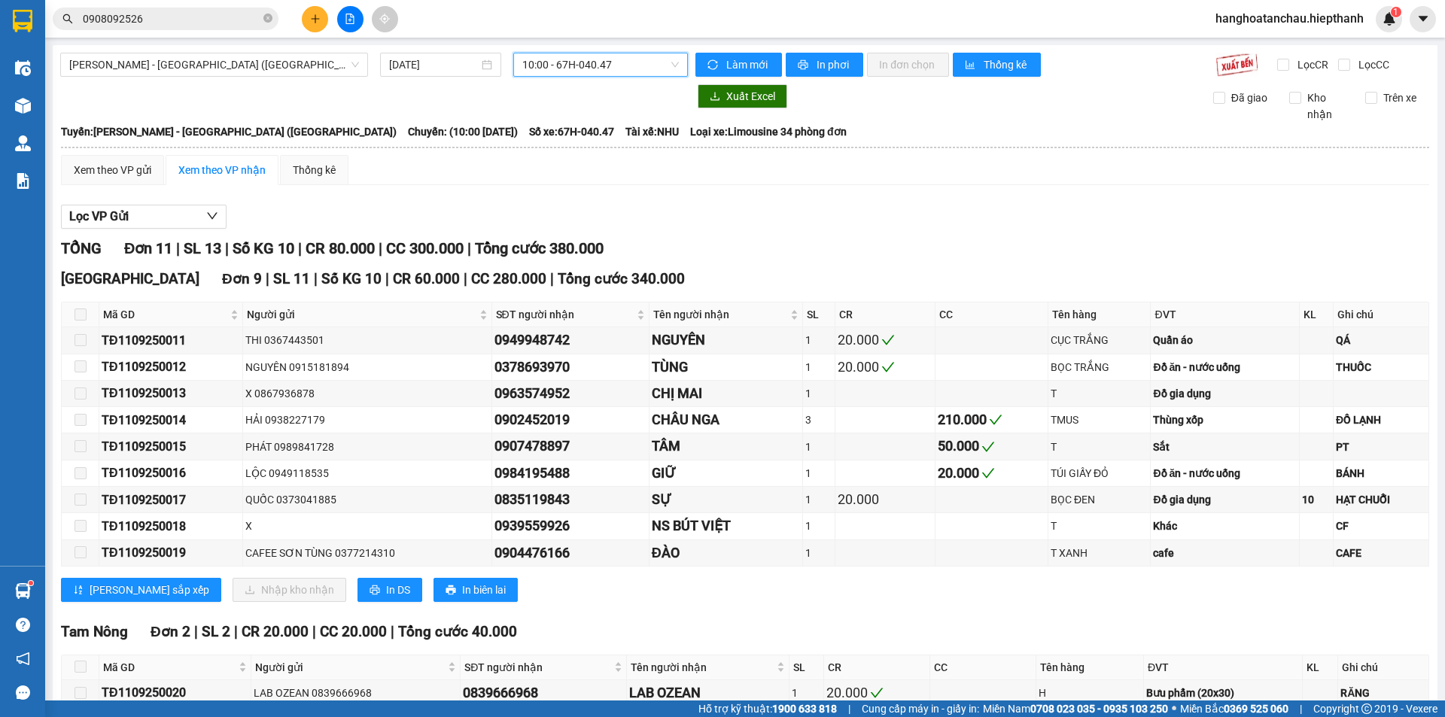
click at [641, 66] on span "10:00 - 67H-040.47" at bounding box center [600, 64] width 157 height 23
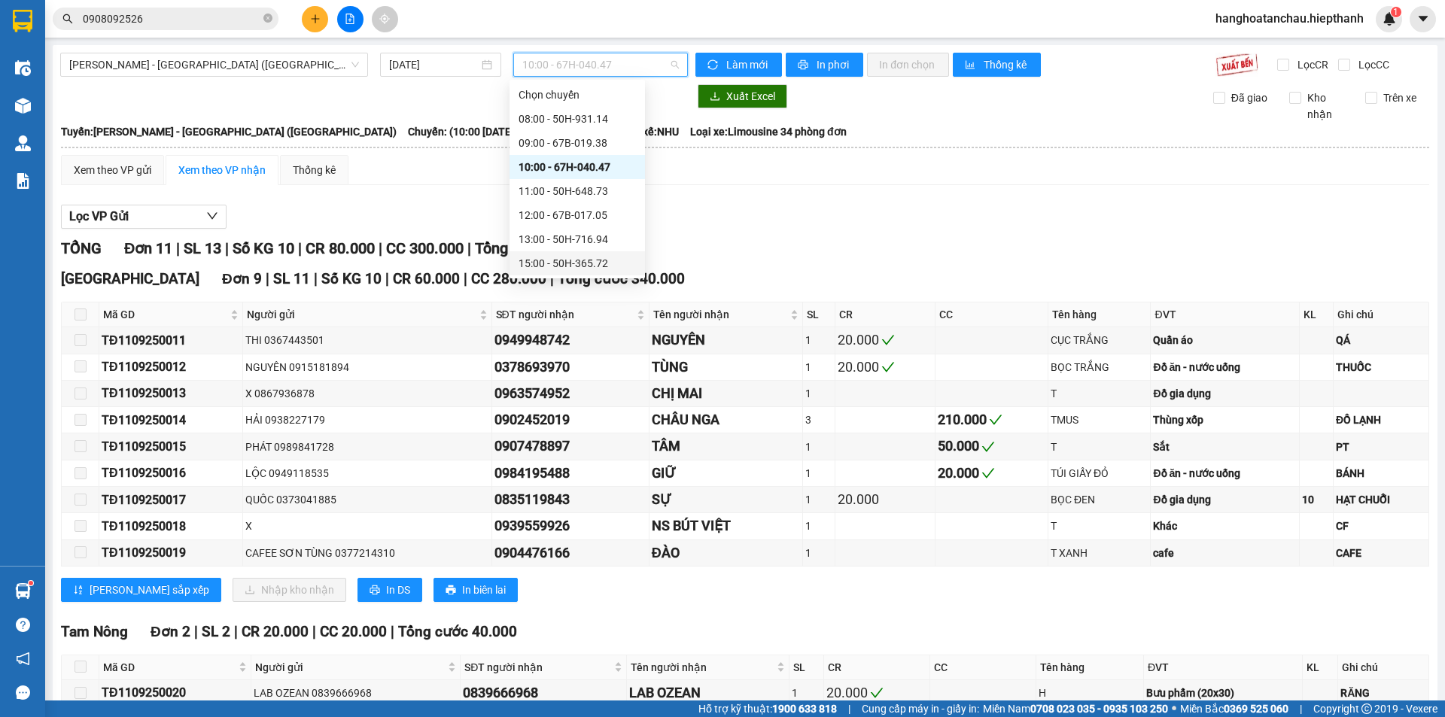
scroll to position [96, 0]
click at [577, 185] on div "17:00 - 50H-151.59" at bounding box center [577, 191] width 117 height 17
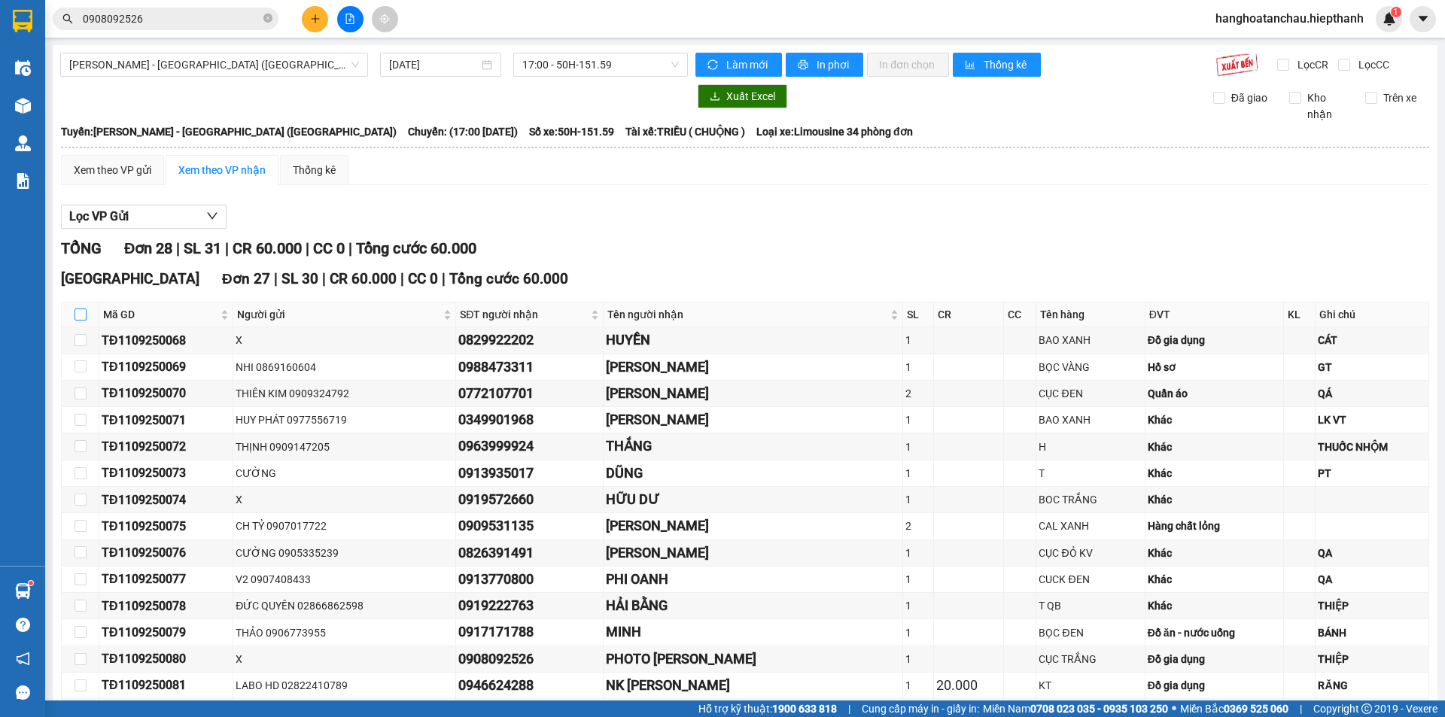
click at [85, 313] on input "checkbox" at bounding box center [81, 315] width 12 height 12
checkbox input "true"
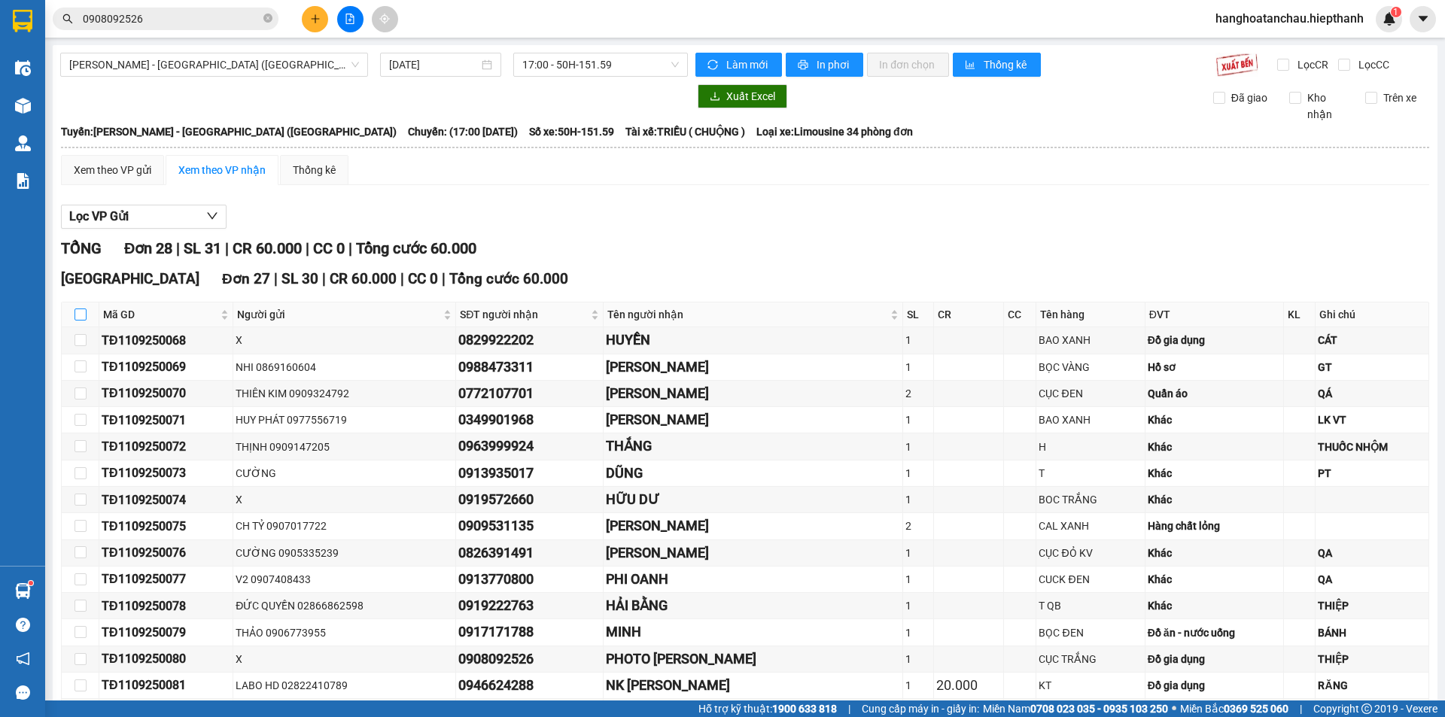
checkbox input "true"
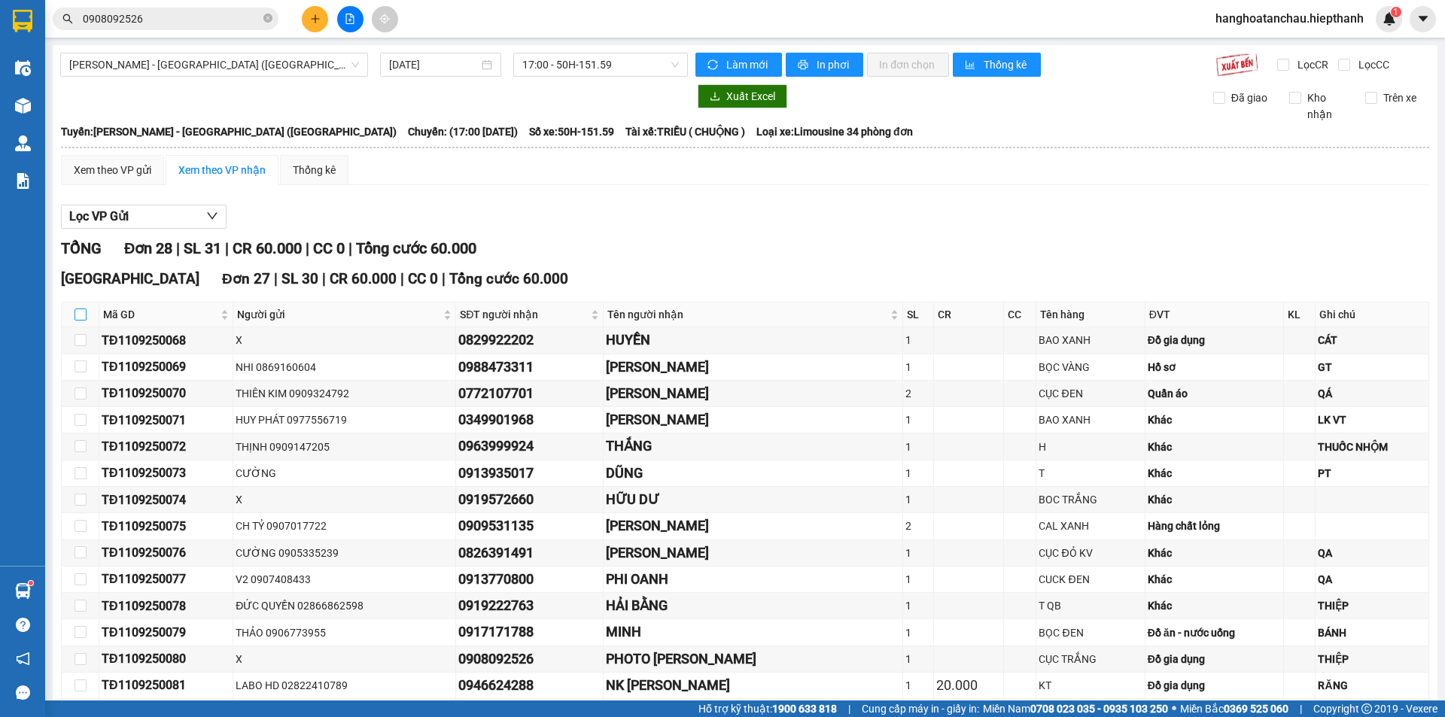
checkbox input "true"
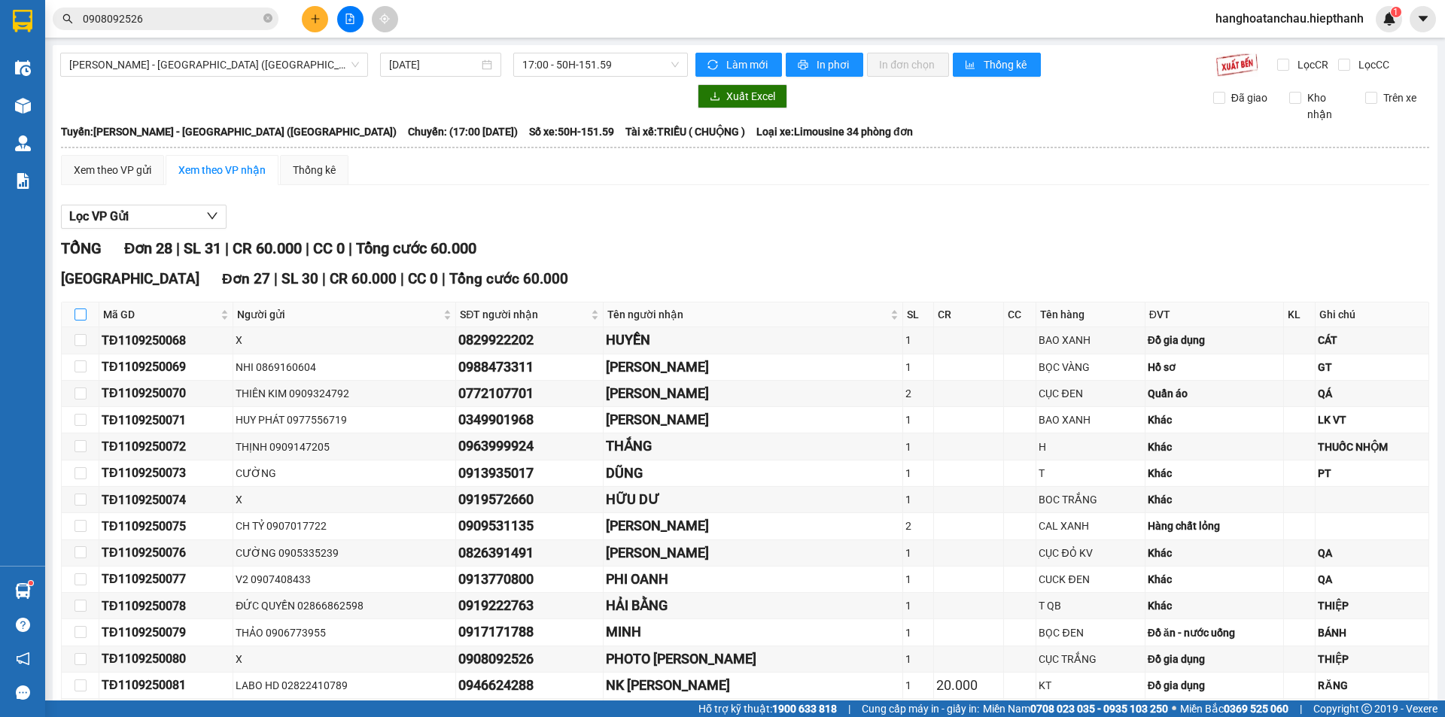
checkbox input "true"
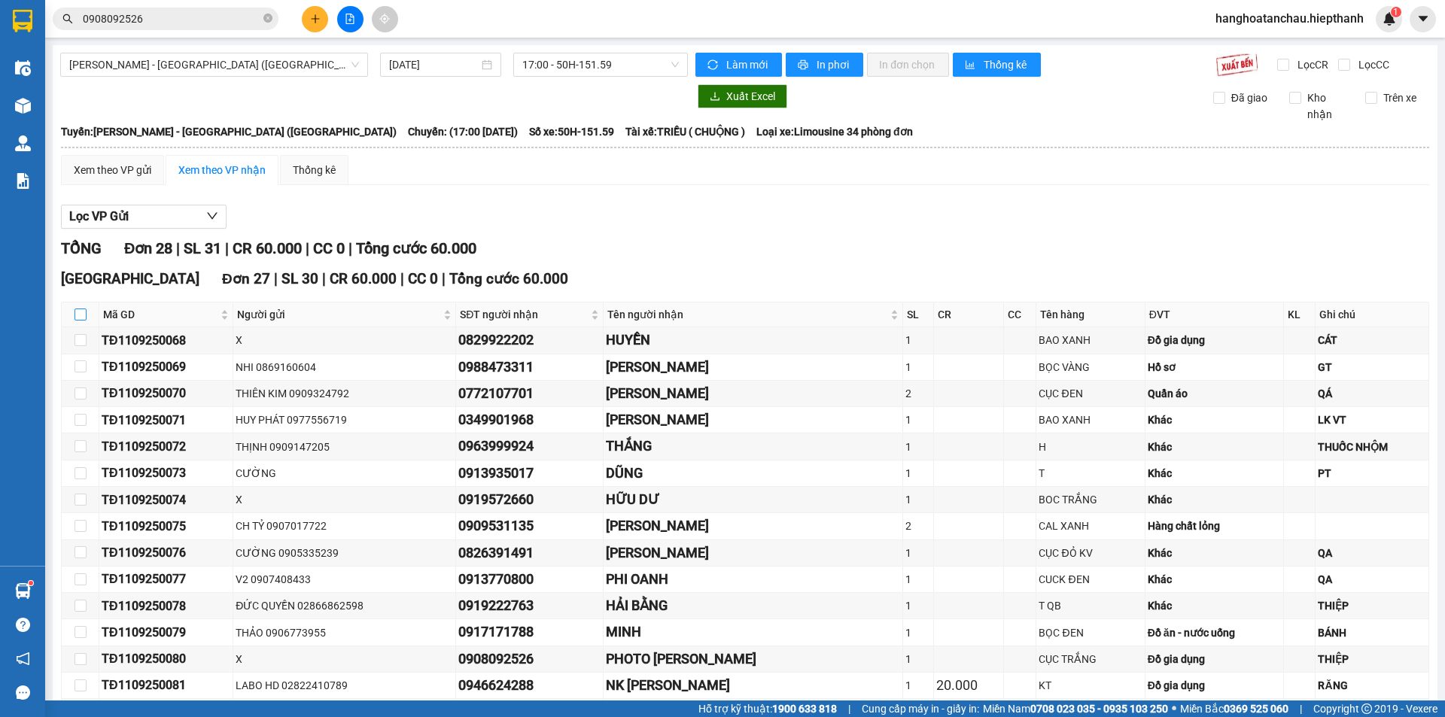
checkbox input "true"
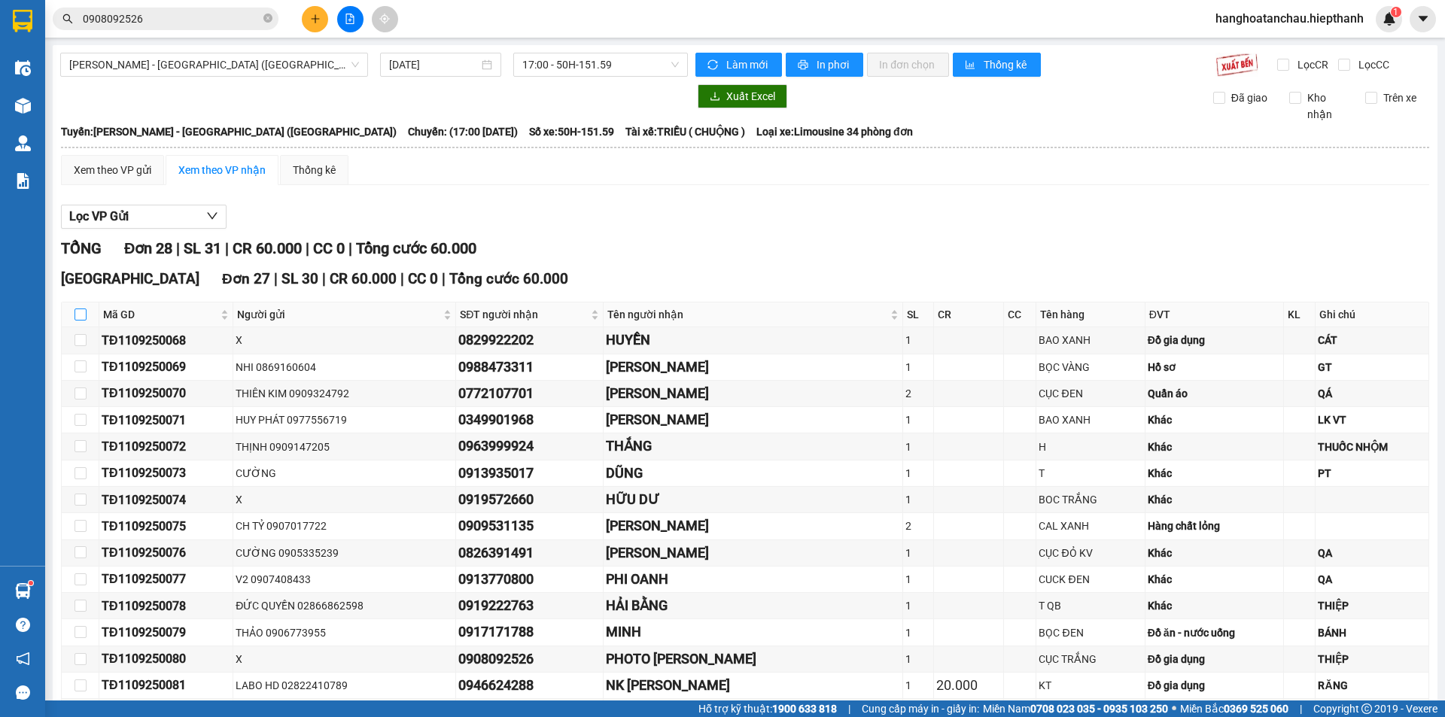
checkbox input "true"
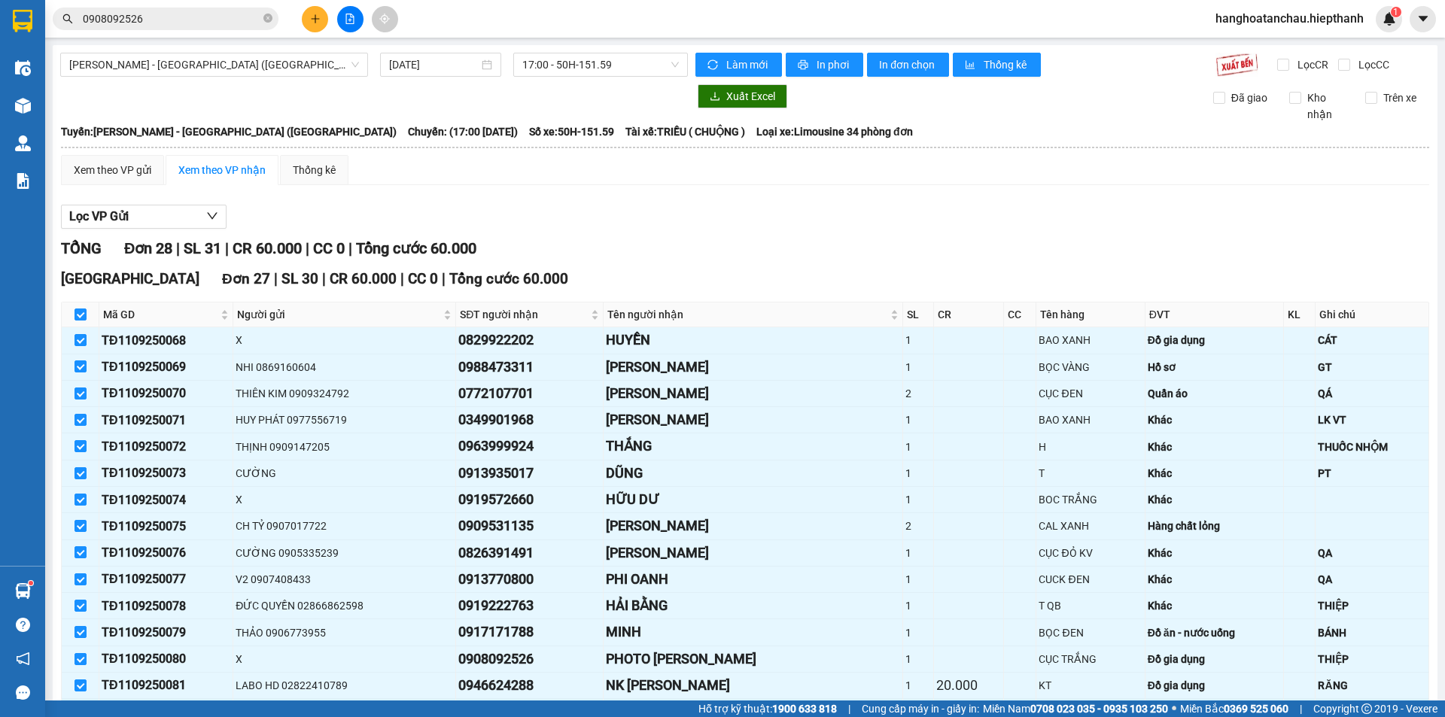
scroll to position [561, 0]
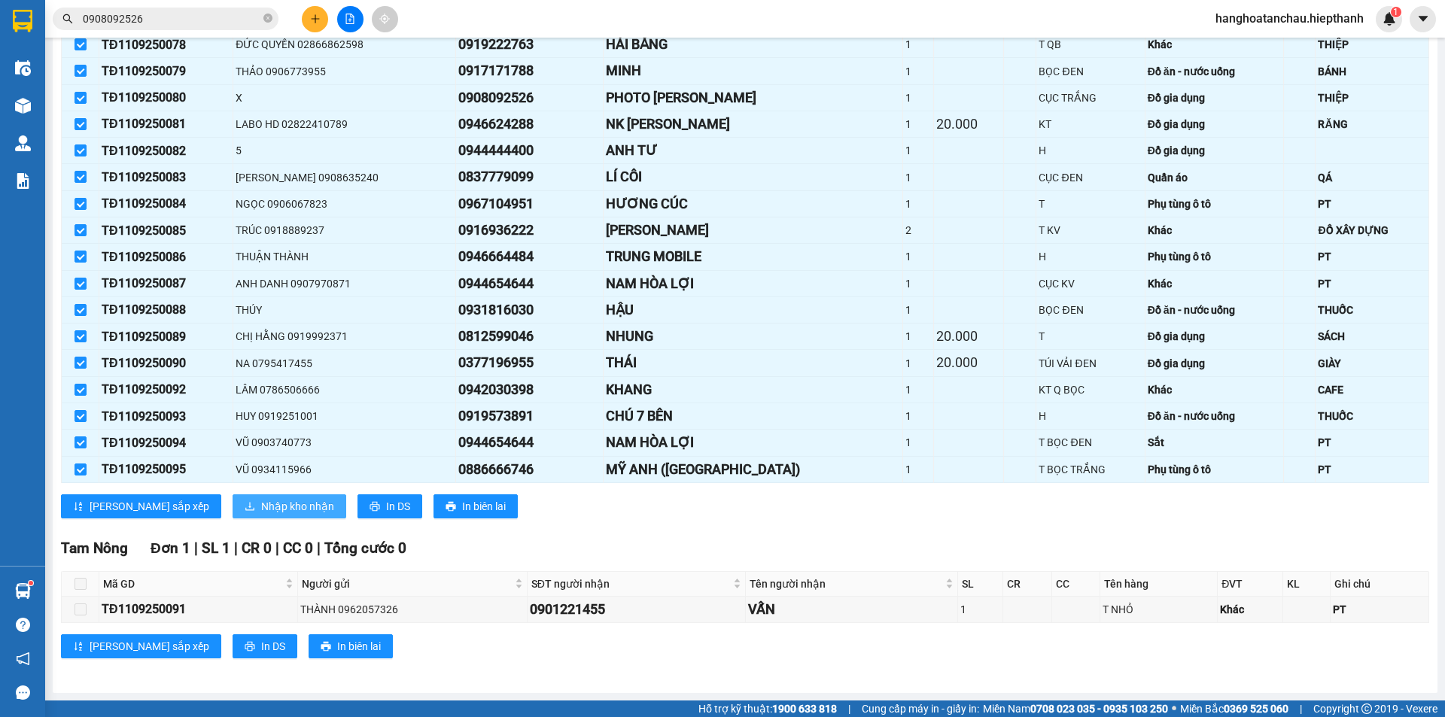
click at [261, 507] on span "Nhập kho nhận" at bounding box center [297, 506] width 73 height 17
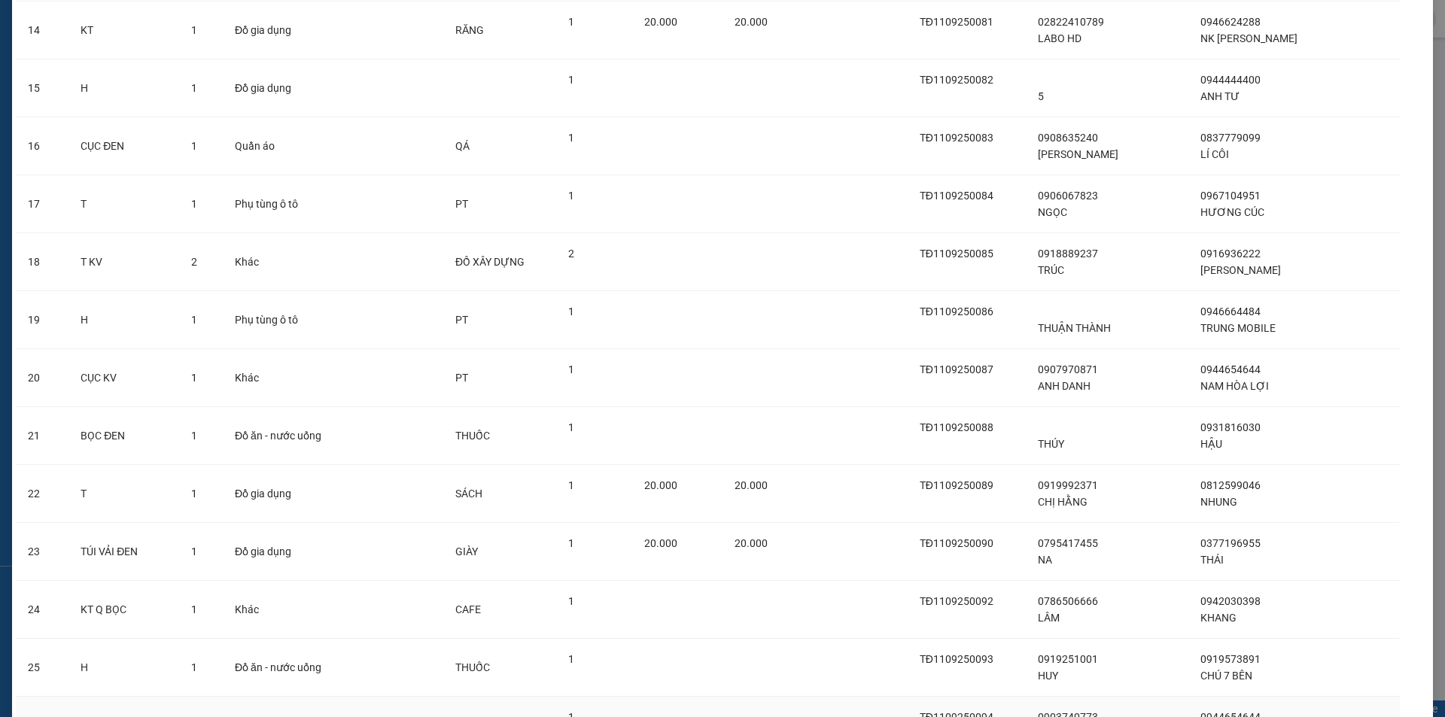
scroll to position [1084, 0]
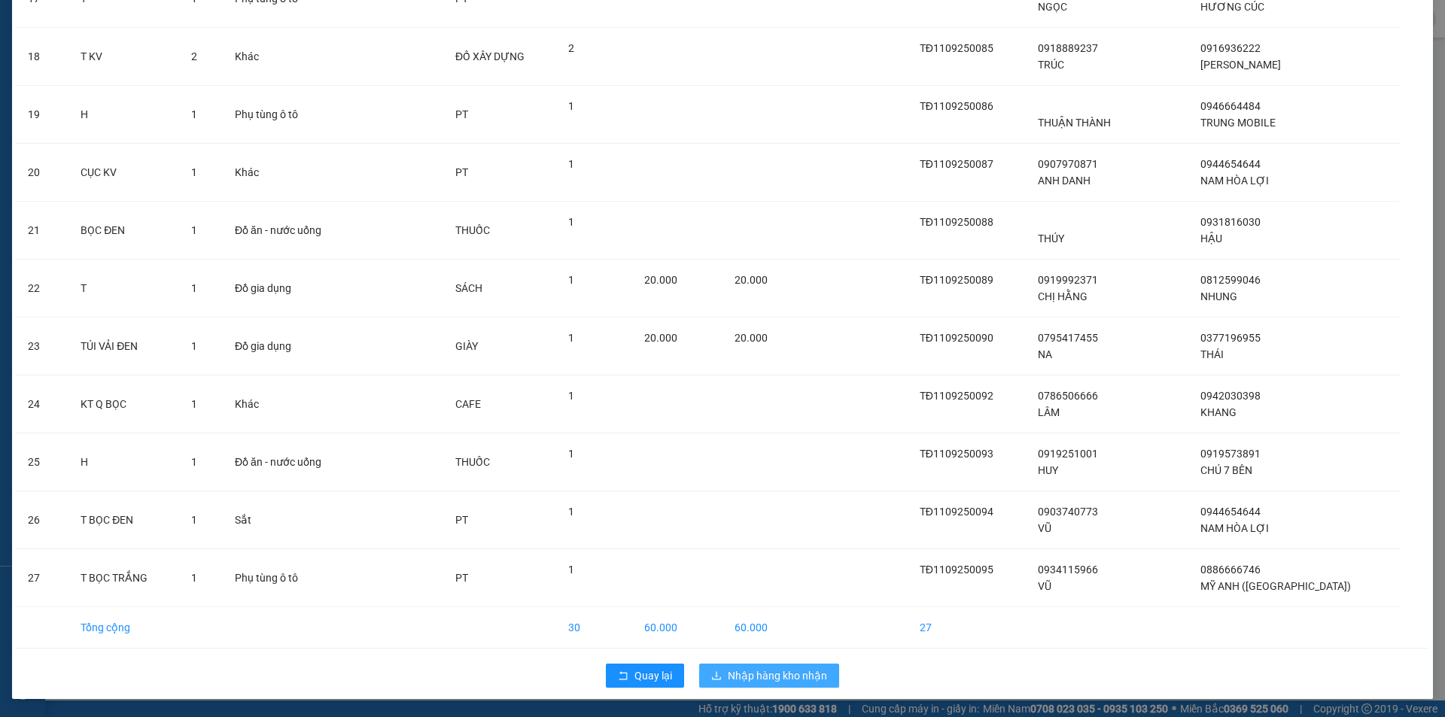
click at [735, 680] on span "Nhập hàng kho nhận" at bounding box center [777, 676] width 99 height 17
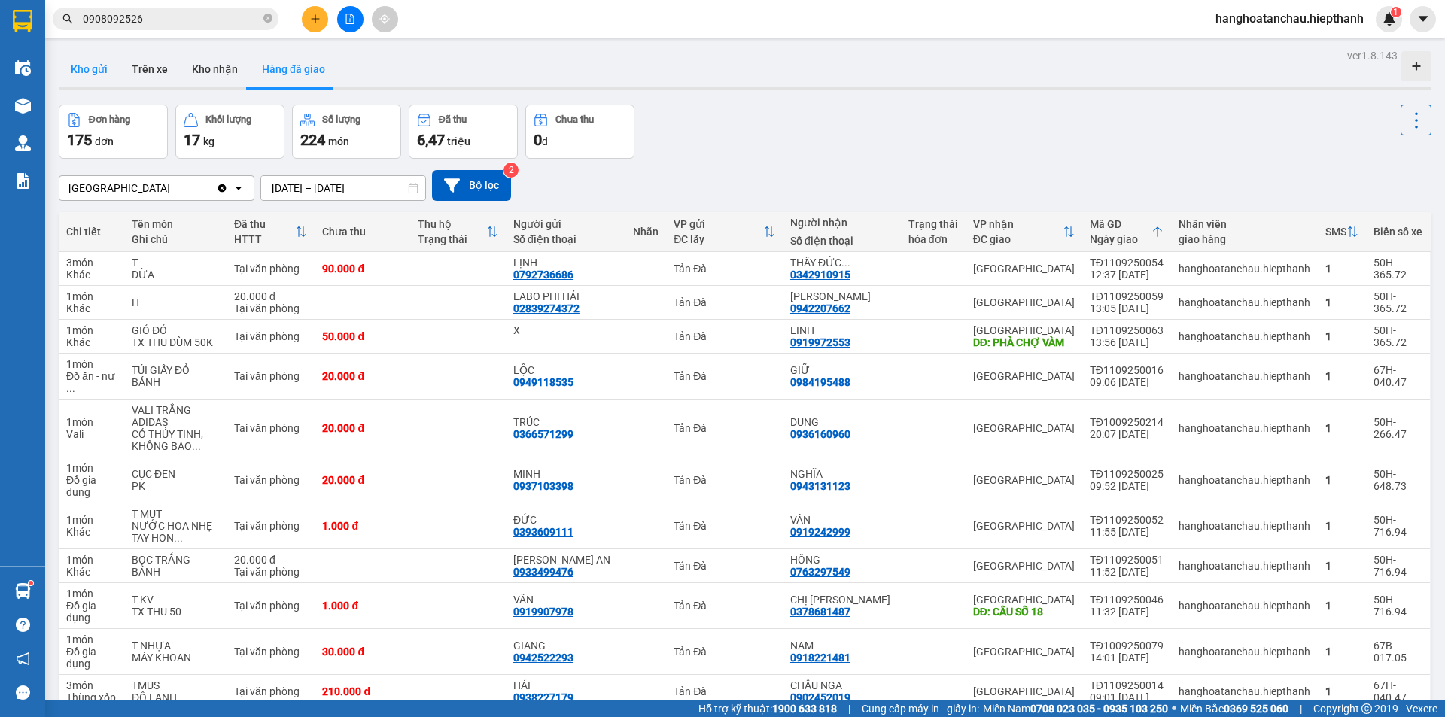
click at [102, 66] on button "Kho gửi" at bounding box center [89, 69] width 61 height 36
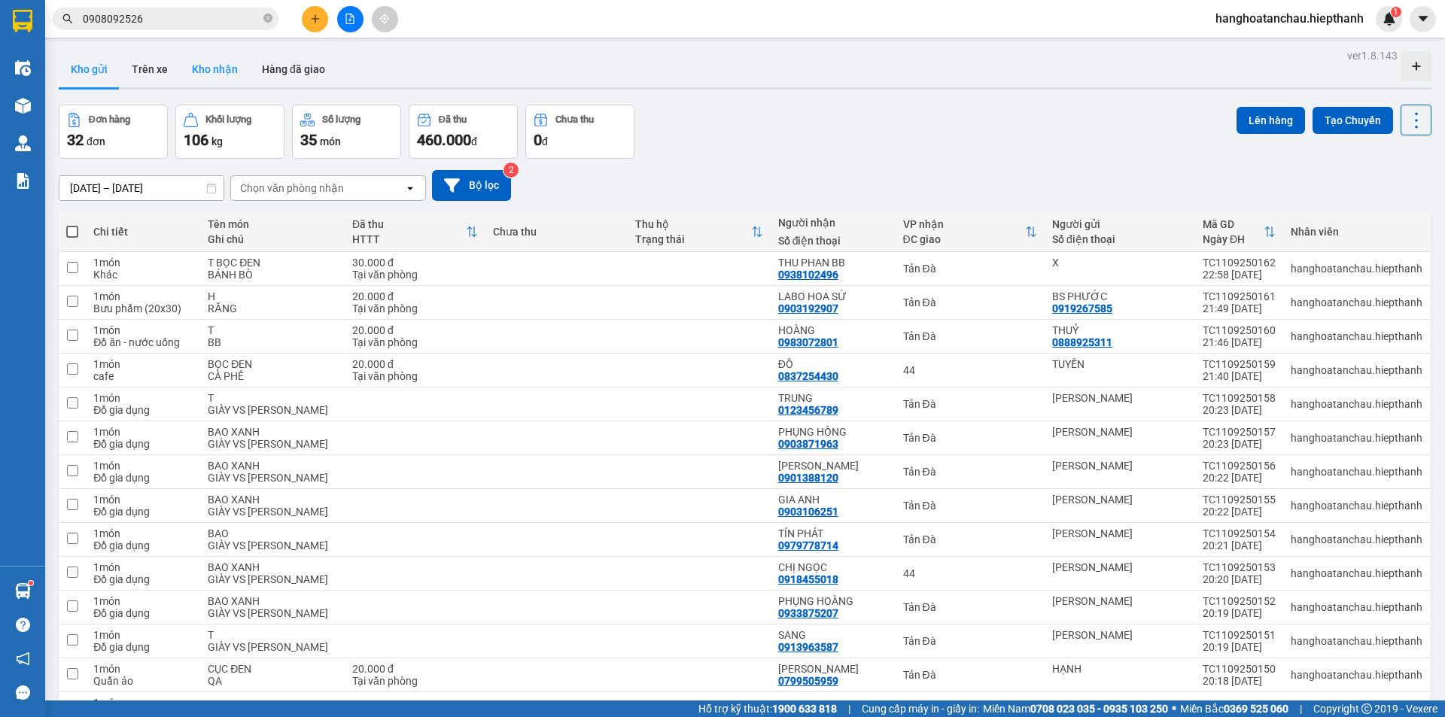
click at [186, 65] on button "Kho nhận" at bounding box center [215, 69] width 70 height 36
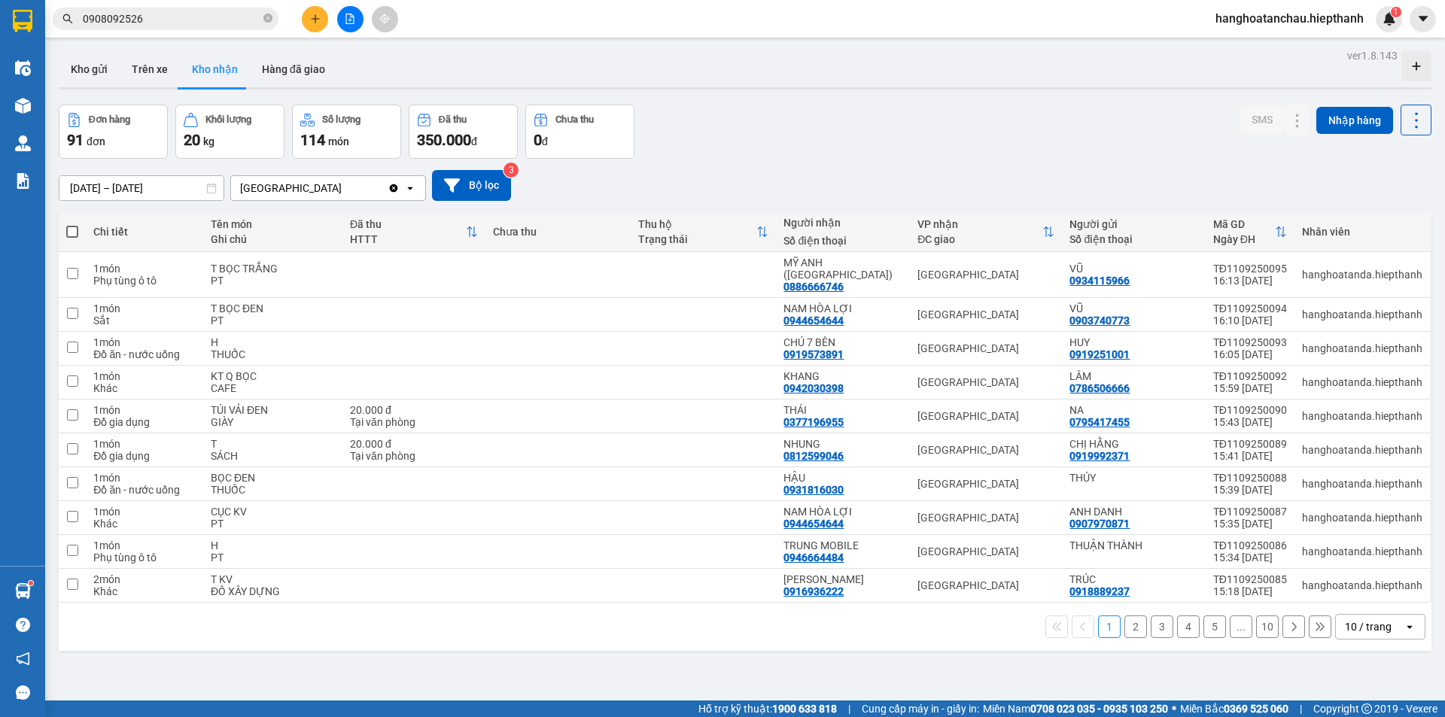
click at [339, 14] on button at bounding box center [350, 19] width 26 height 26
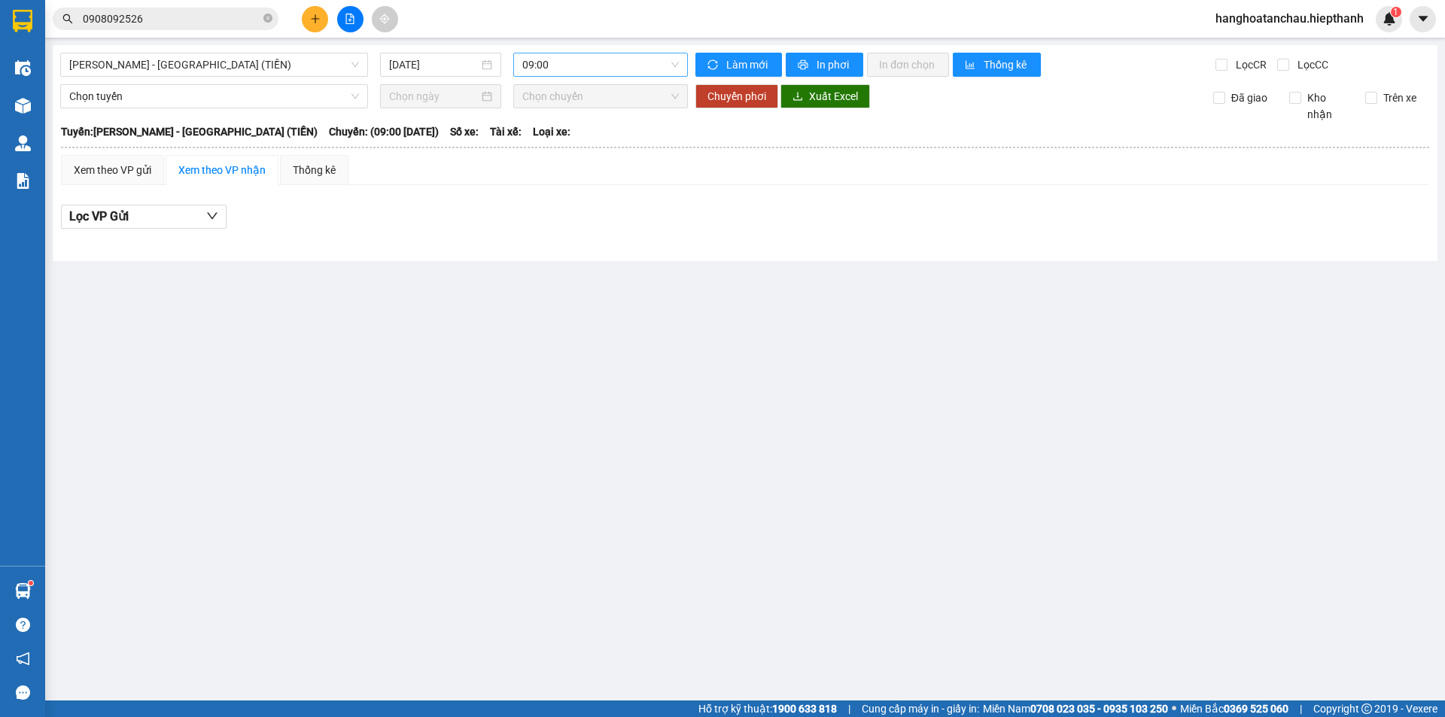
click at [580, 69] on span "09:00" at bounding box center [600, 64] width 157 height 23
click at [309, 78] on div "[GEOGRAPHIC_DATA] - [GEOGRAPHIC_DATA] (TIỀN) [DATE] 09:00 Làm mới In phơi In đơ…" at bounding box center [745, 153] width 1385 height 216
drag, startPoint x: 304, startPoint y: 68, endPoint x: 295, endPoint y: 78, distance: 13.3
click at [303, 68] on span "[PERSON_NAME] - [GEOGRAPHIC_DATA] (TIỀN)" at bounding box center [214, 64] width 290 height 23
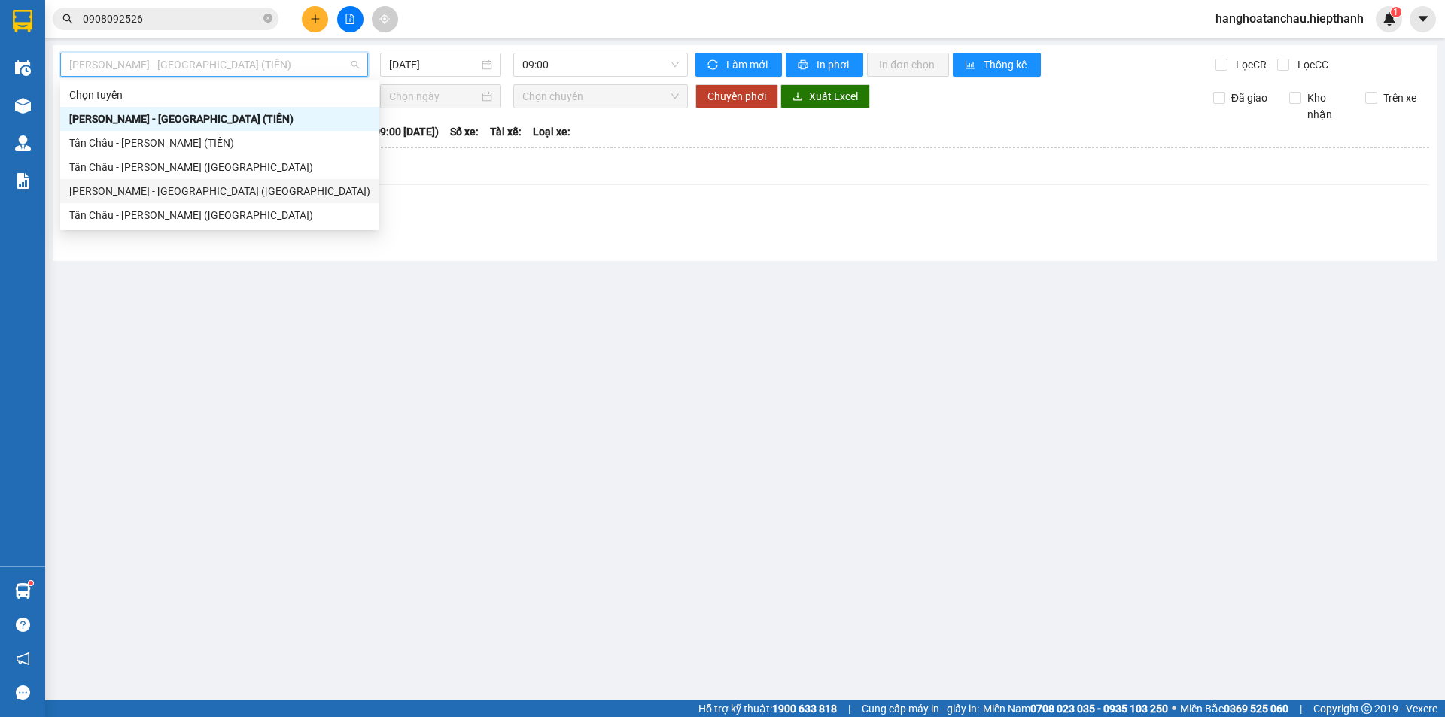
click at [239, 188] on div "[PERSON_NAME] - [GEOGRAPHIC_DATA] ([GEOGRAPHIC_DATA])" at bounding box center [219, 191] width 301 height 17
type input "[DATE]"
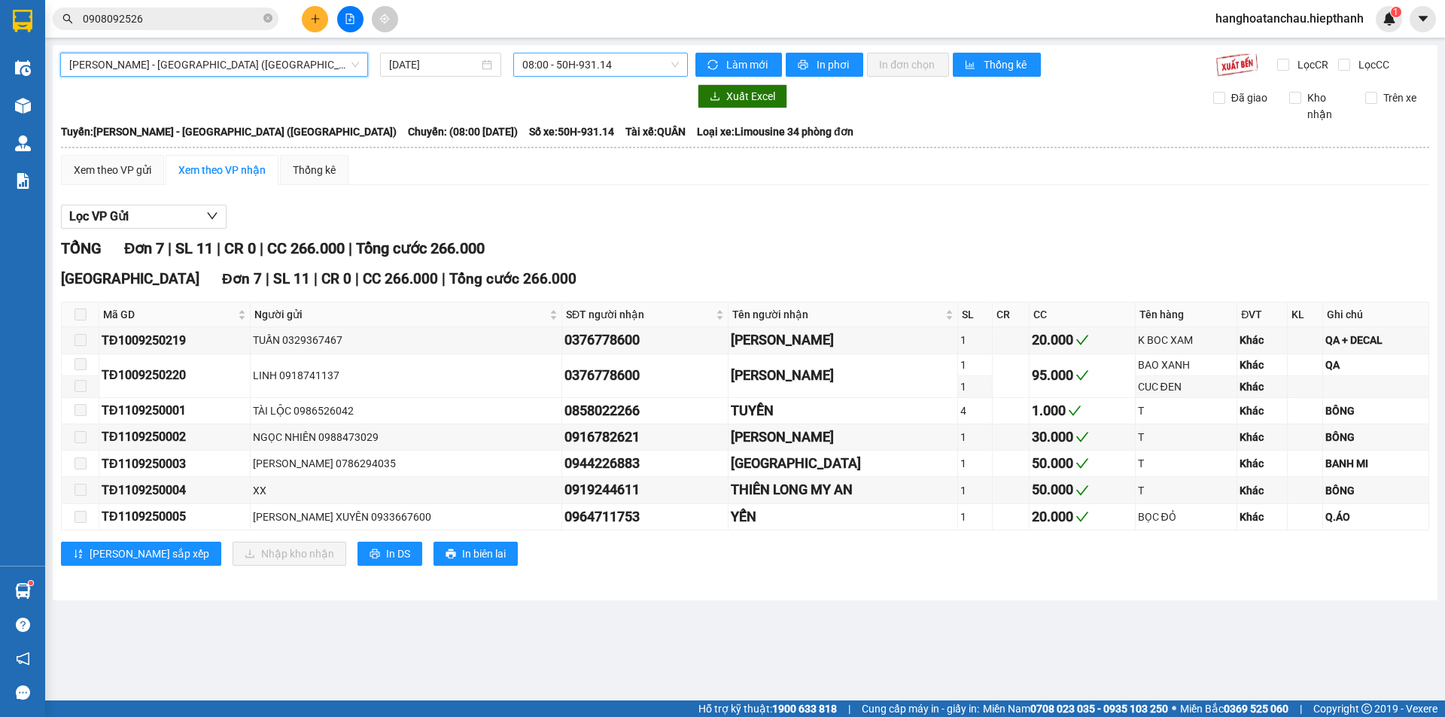
click at [608, 76] on div "[GEOGRAPHIC_DATA] - [GEOGRAPHIC_DATA] (Giường) [GEOGRAPHIC_DATA] - [GEOGRAPHIC_…" at bounding box center [745, 322] width 1385 height 555
click at [611, 65] on span "08:00 - 50H-931.14" at bounding box center [600, 64] width 157 height 23
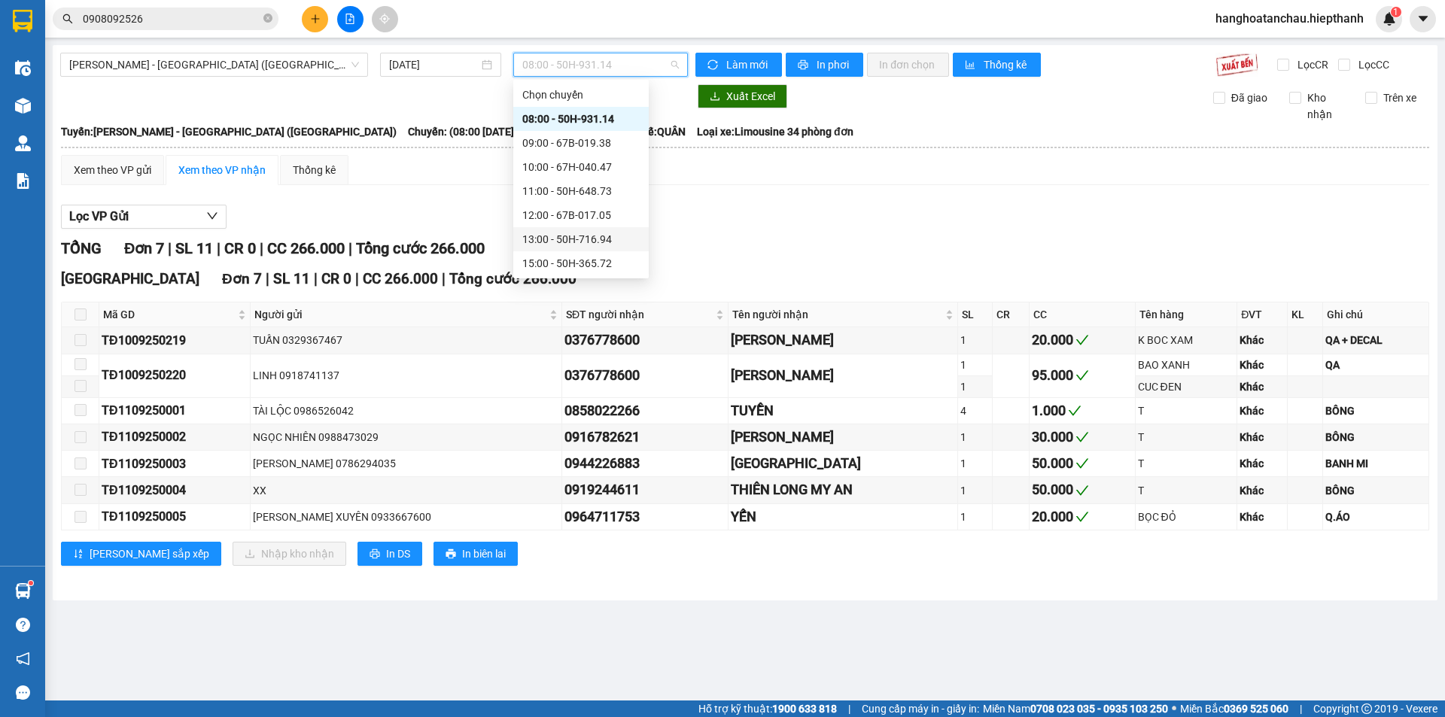
scroll to position [96, 0]
click at [569, 191] on div "17:00 - 50H-151.59" at bounding box center [580, 191] width 117 height 17
